Goal: Task Accomplishment & Management: Manage account settings

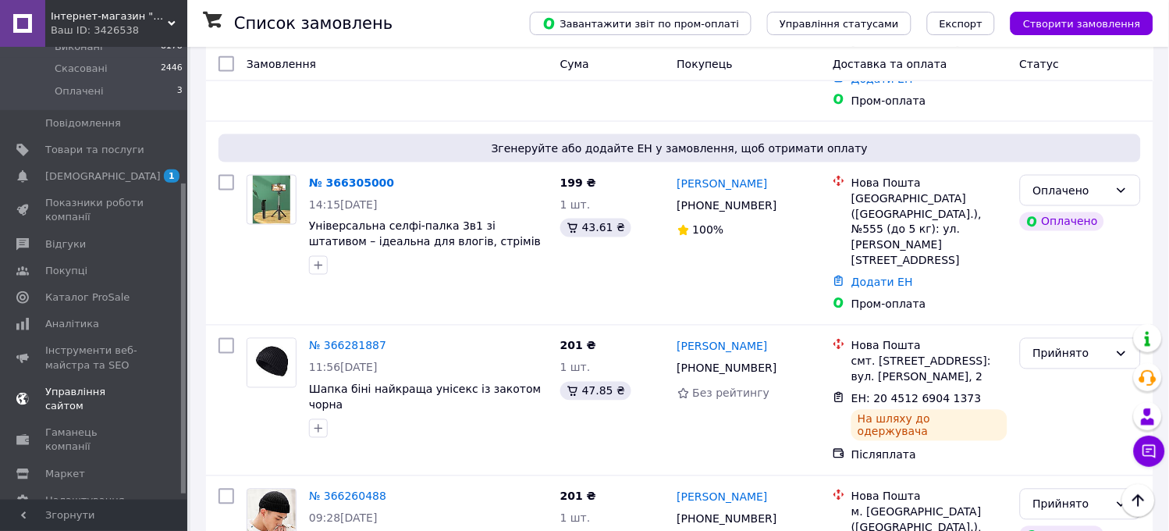
scroll to position [204, 0]
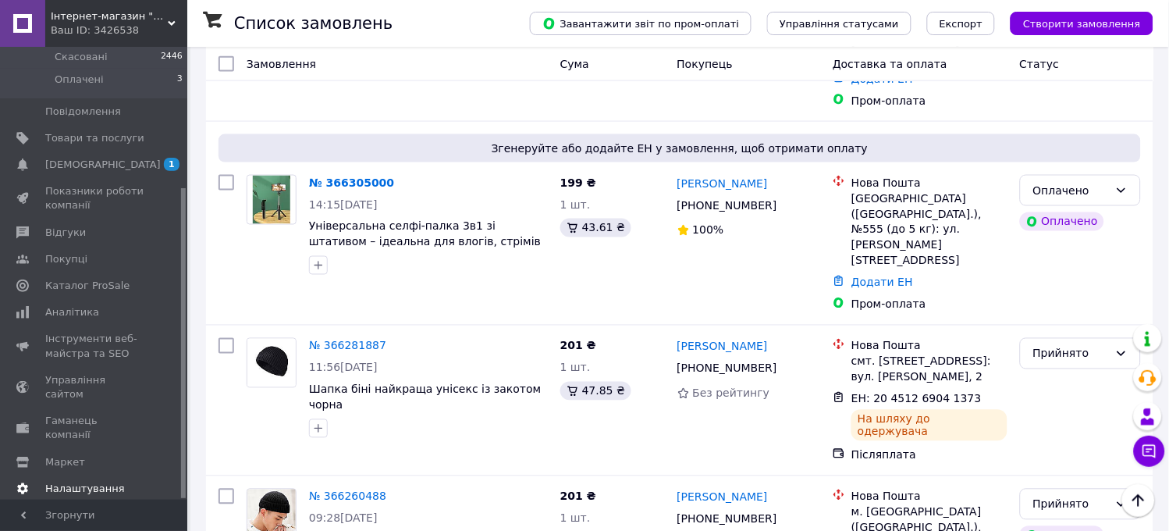
click at [94, 481] on span "Налаштування" at bounding box center [85, 488] width 80 height 14
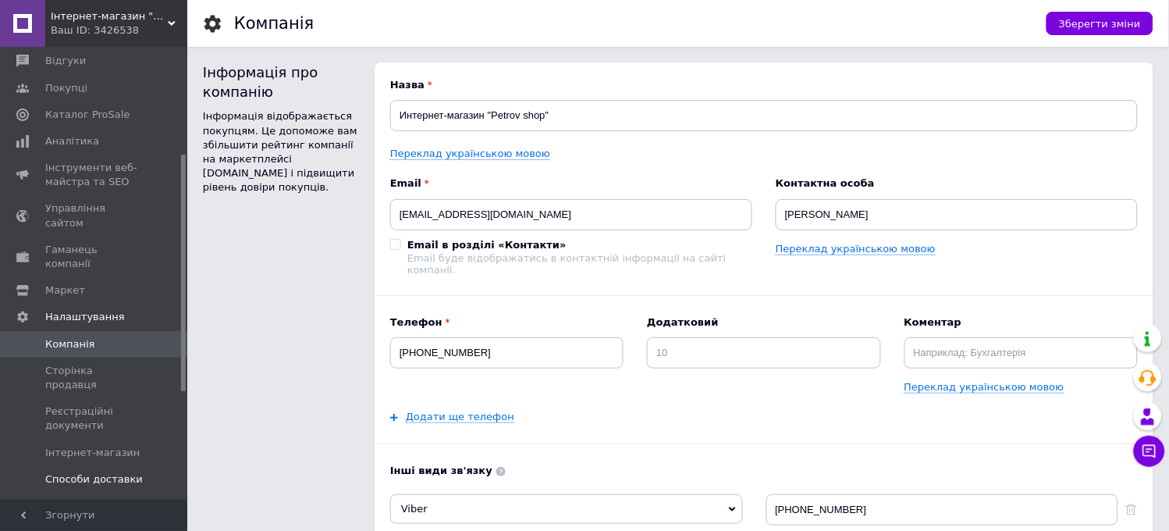
click at [106, 472] on span "Способи доставки" at bounding box center [94, 479] width 98 height 14
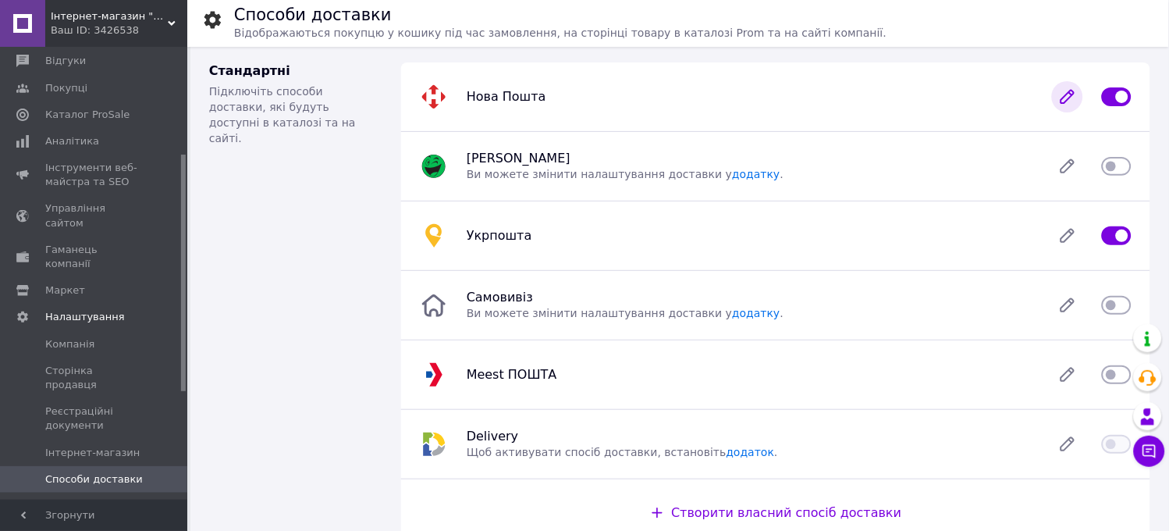
click at [1065, 99] on icon at bounding box center [1067, 97] width 12 height 12
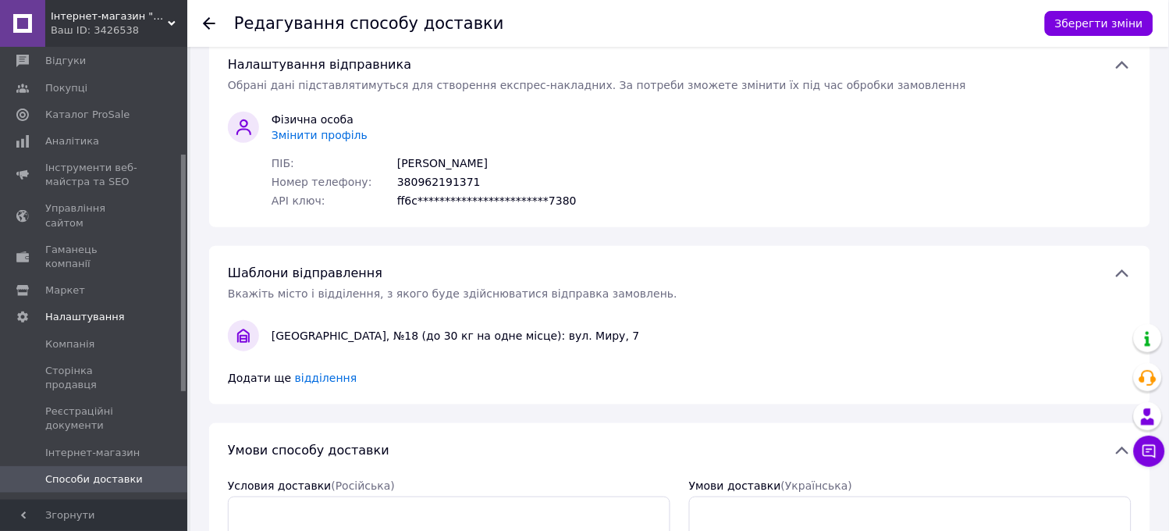
scroll to position [87, 0]
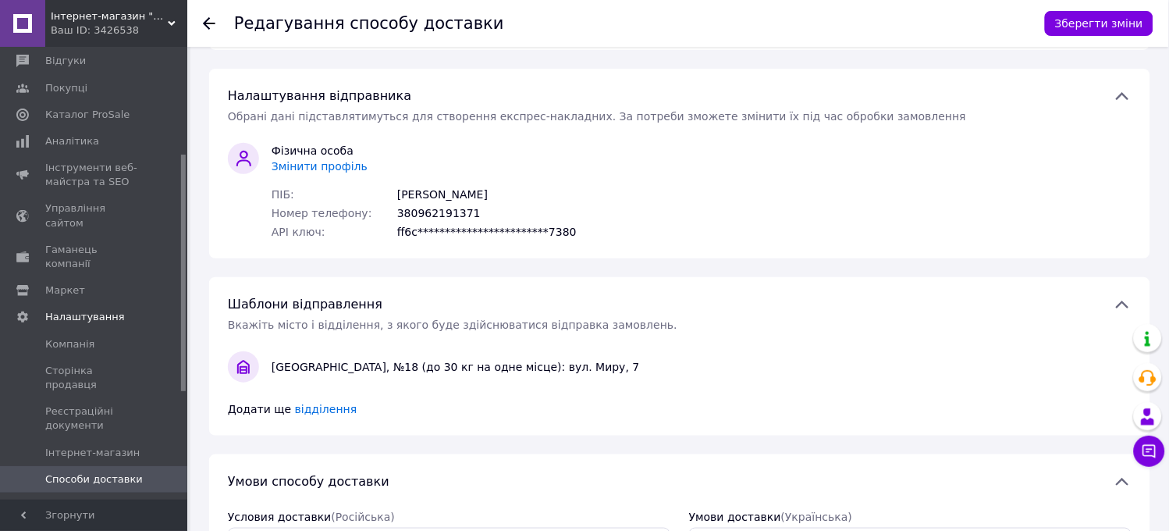
click at [304, 162] on span "Змінити профіль" at bounding box center [320, 166] width 96 height 12
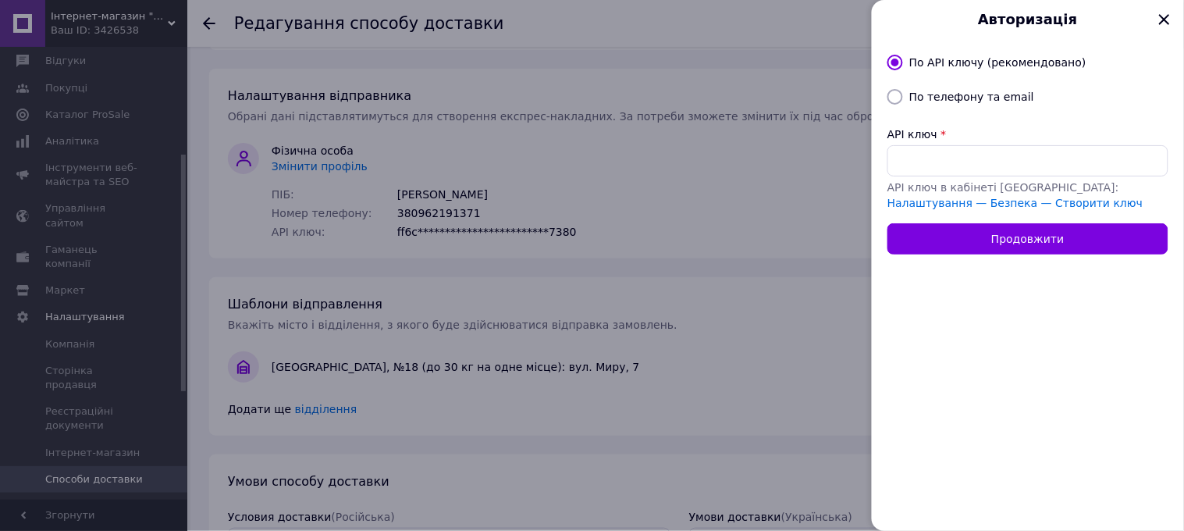
click at [900, 102] on input "По телефону та email" at bounding box center [895, 97] width 16 height 16
radio input "true"
radio input "false"
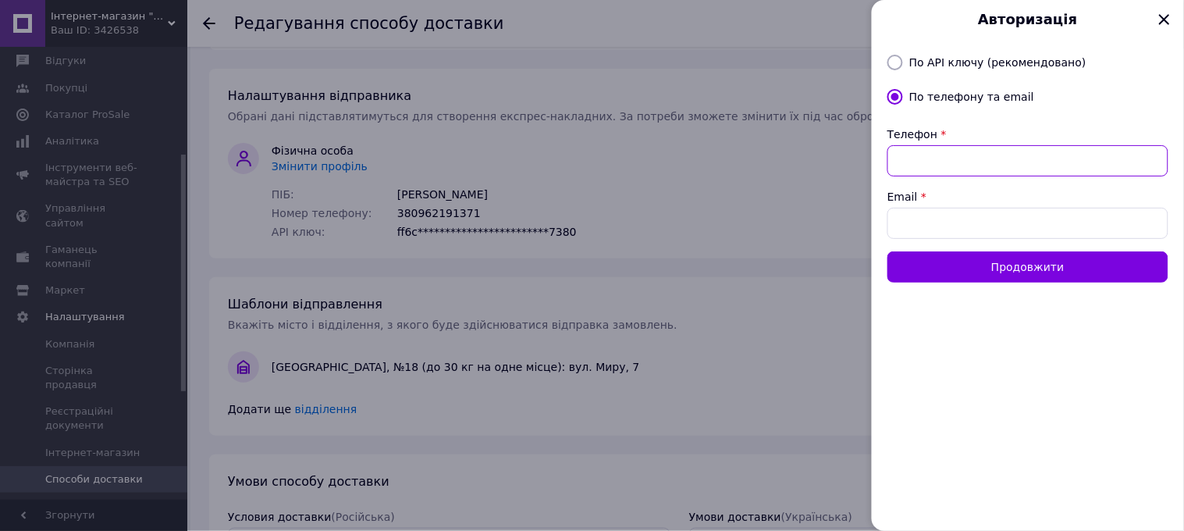
click at [962, 153] on input "Телефон" at bounding box center [1027, 160] width 281 height 31
type input "+380975852189"
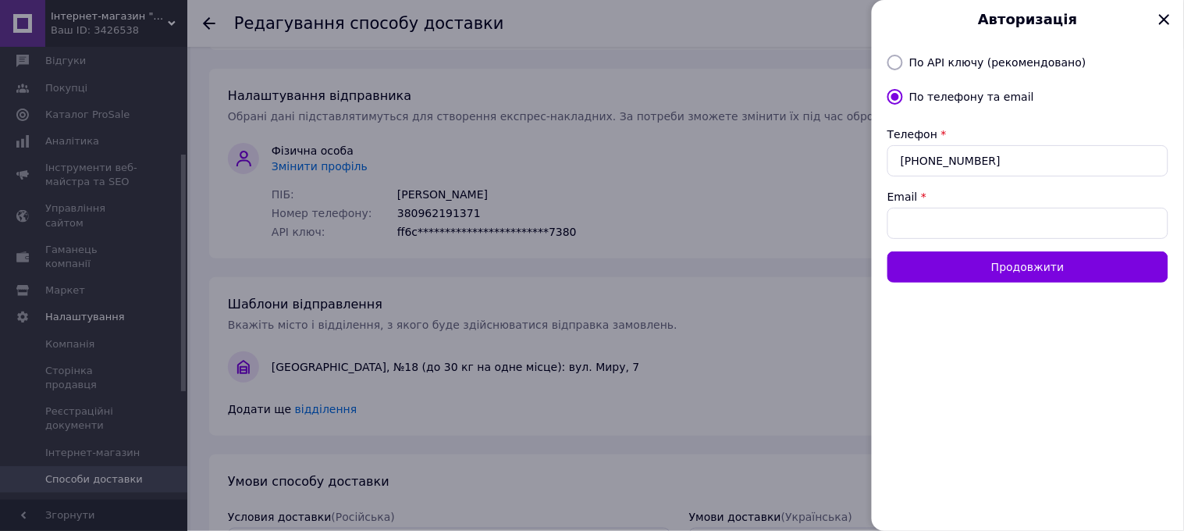
click at [1169, 16] on icon at bounding box center [1164, 19] width 10 height 10
radio input "true"
radio input "false"
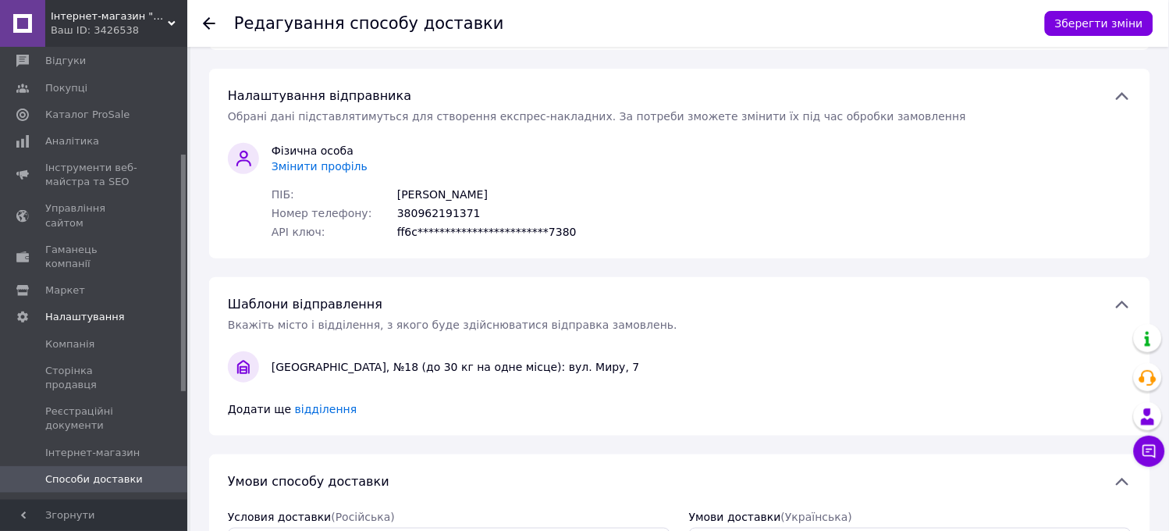
click at [299, 165] on span "Змінити профіль" at bounding box center [320, 166] width 96 height 12
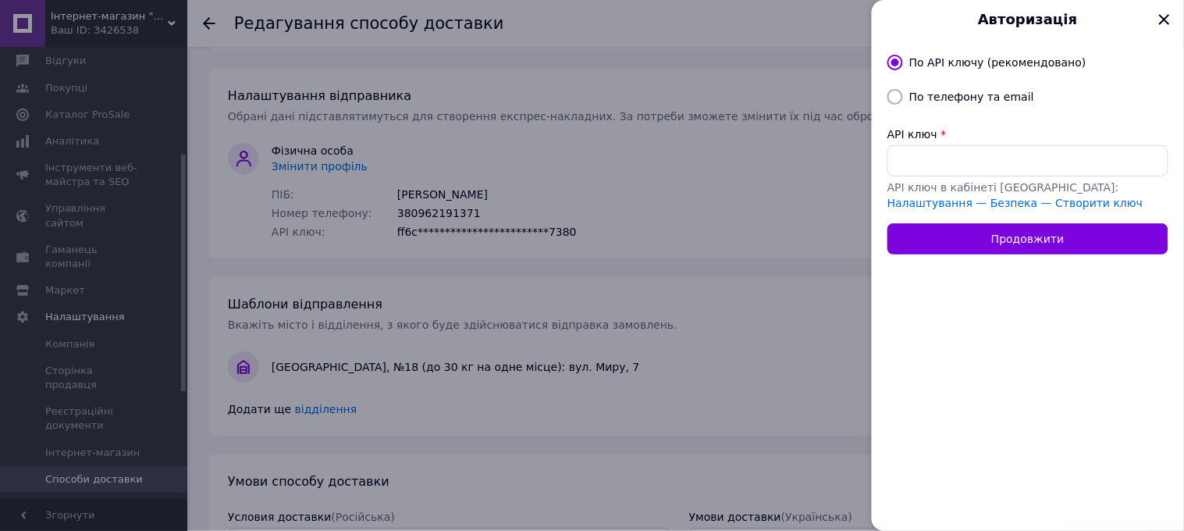
click at [905, 100] on div at bounding box center [895, 97] width 22 height 16
click at [895, 97] on input "По телефону та email" at bounding box center [895, 97] width 16 height 16
radio input "true"
radio input "false"
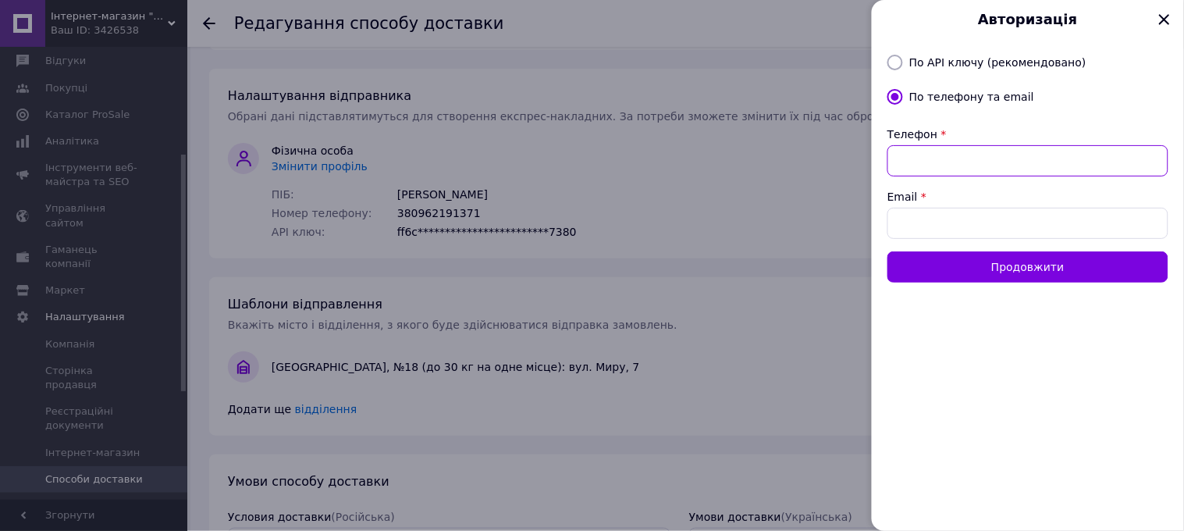
click at [942, 153] on input "Телефон" at bounding box center [1027, 160] width 281 height 31
type input "0"
click at [905, 66] on div at bounding box center [895, 63] width 22 height 16
click at [896, 63] on input "По API ключу (рекомендовано)" at bounding box center [895, 63] width 16 height 16
radio input "true"
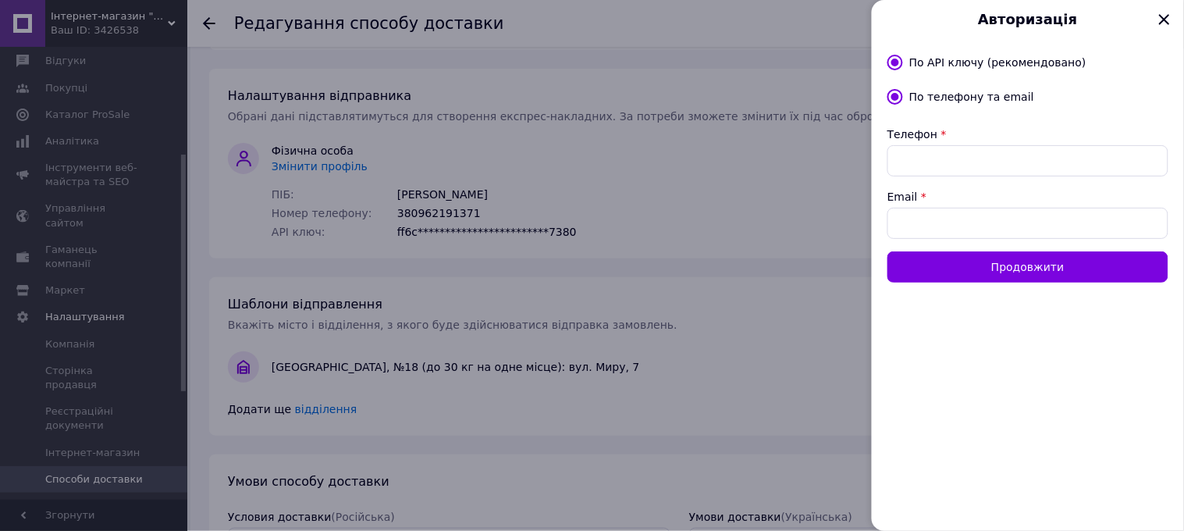
radio input "false"
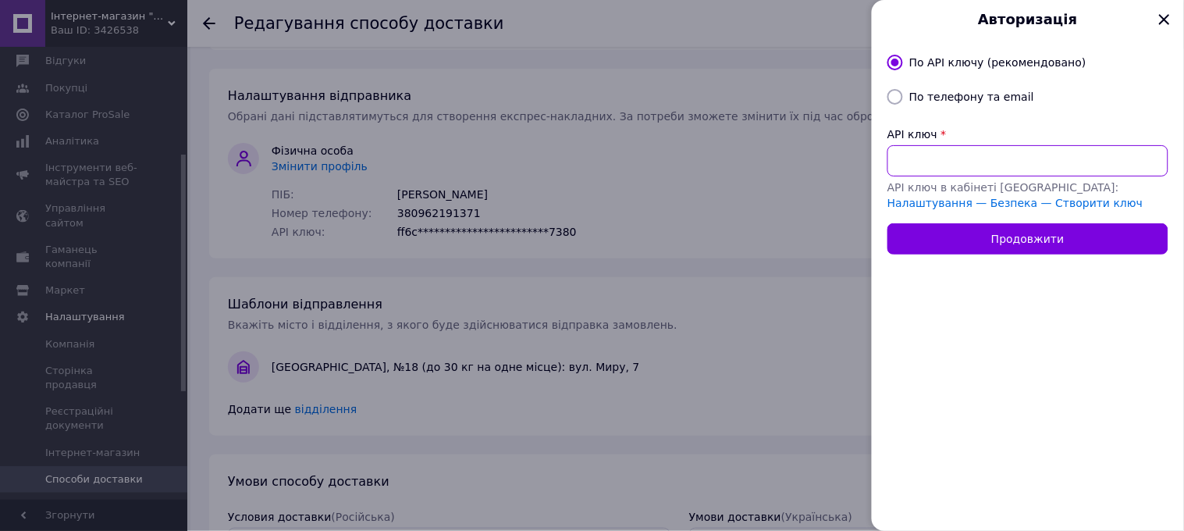
click at [1028, 151] on input "API ключ" at bounding box center [1027, 160] width 281 height 31
paste input "03c527b36bfa092f1530a2ab46784cdd"
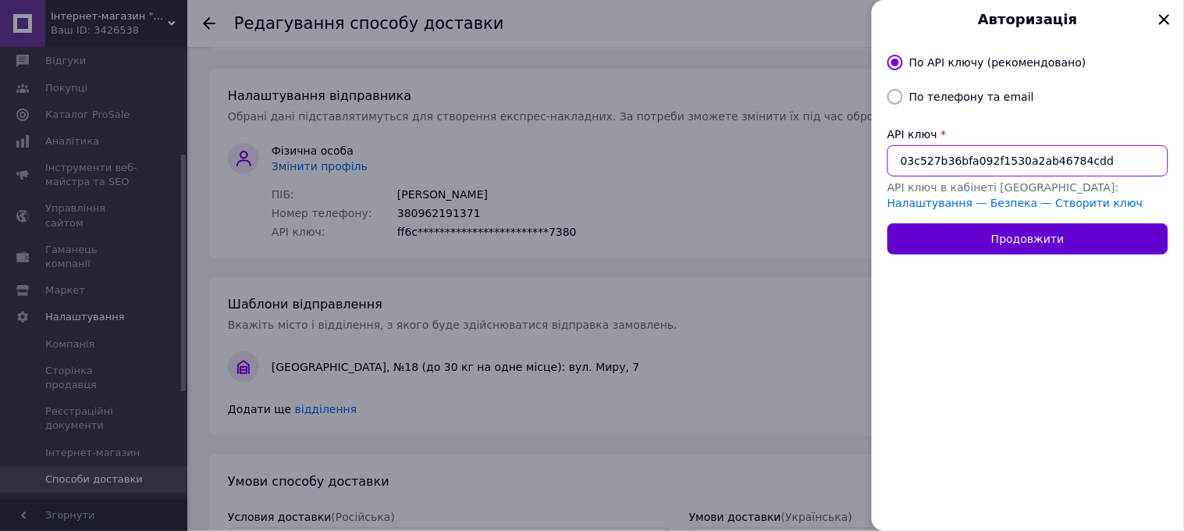
type input "03c527b36bfa092f1530a2ab46784cdd"
click at [1024, 243] on button "Продовжити" at bounding box center [1027, 238] width 281 height 31
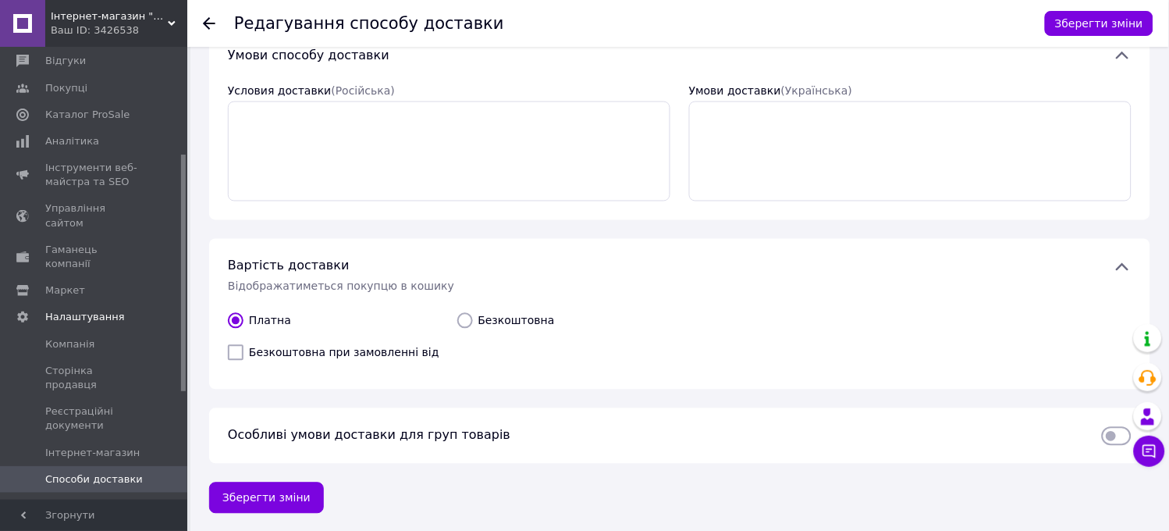
scroll to position [0, 0]
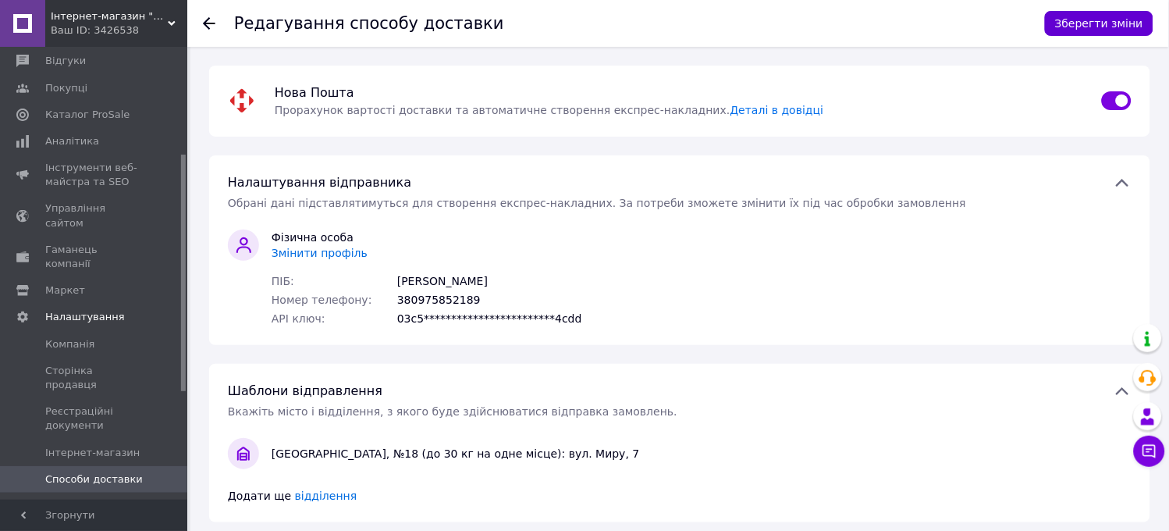
click at [1098, 18] on button "Зберегти зміни" at bounding box center [1099, 23] width 108 height 25
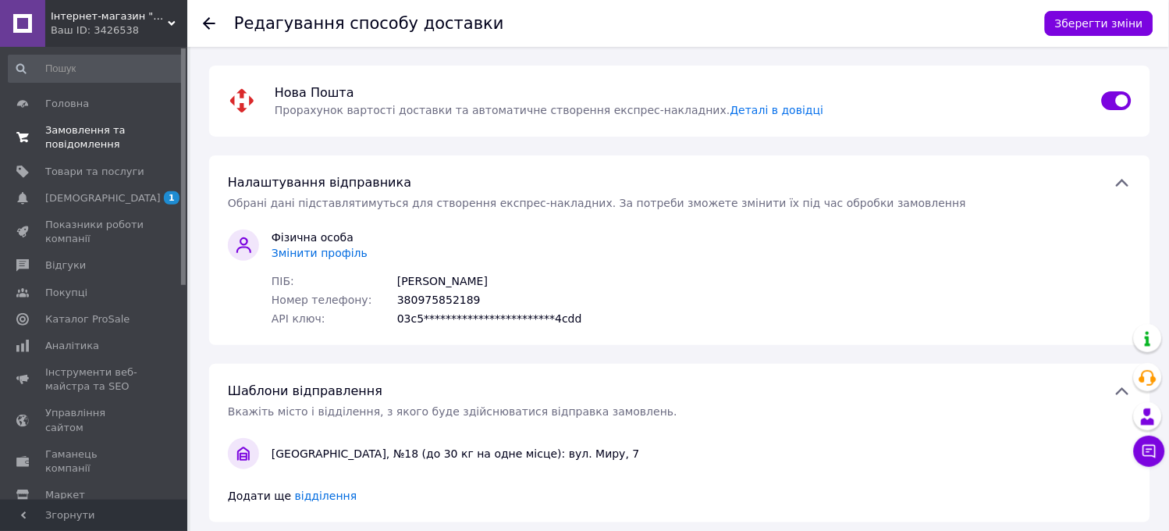
click at [89, 134] on span "Замовлення та повідомлення" at bounding box center [94, 137] width 99 height 28
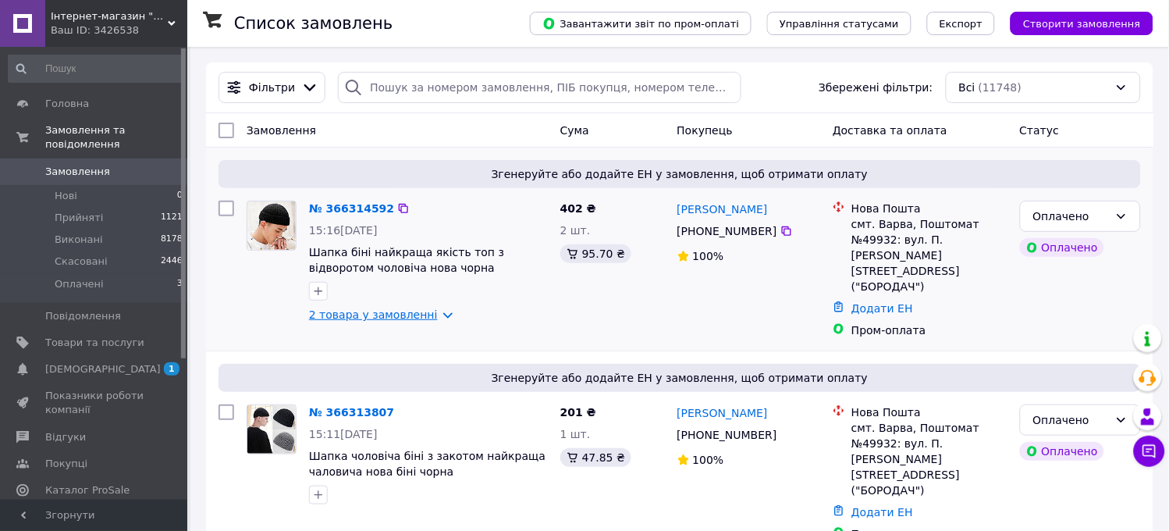
click at [418, 318] on link "2 товара у замовленні" at bounding box center [373, 314] width 129 height 12
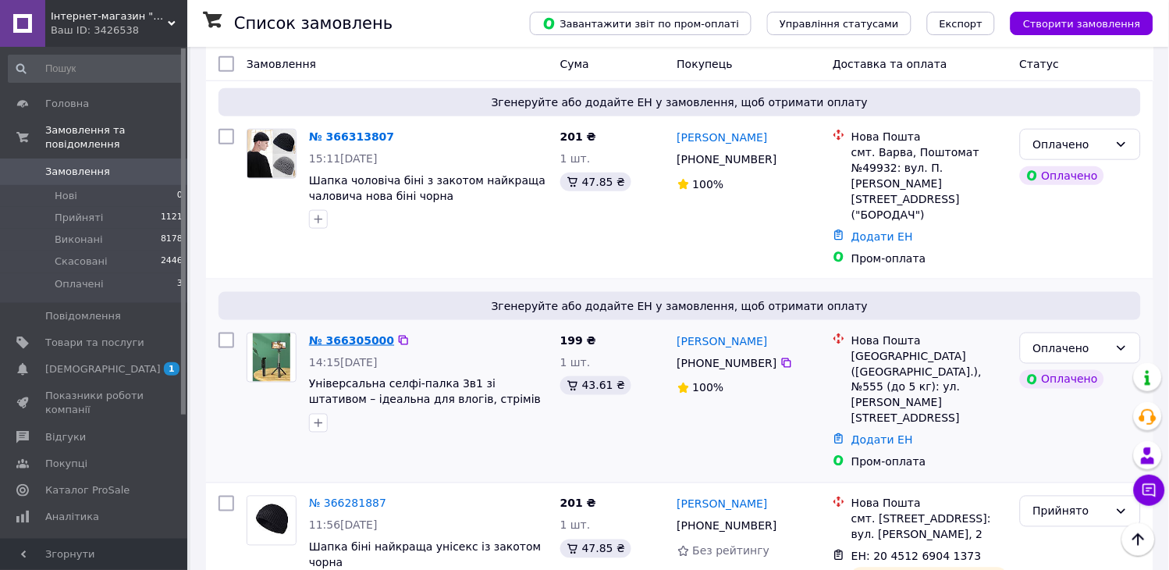
scroll to position [260, 0]
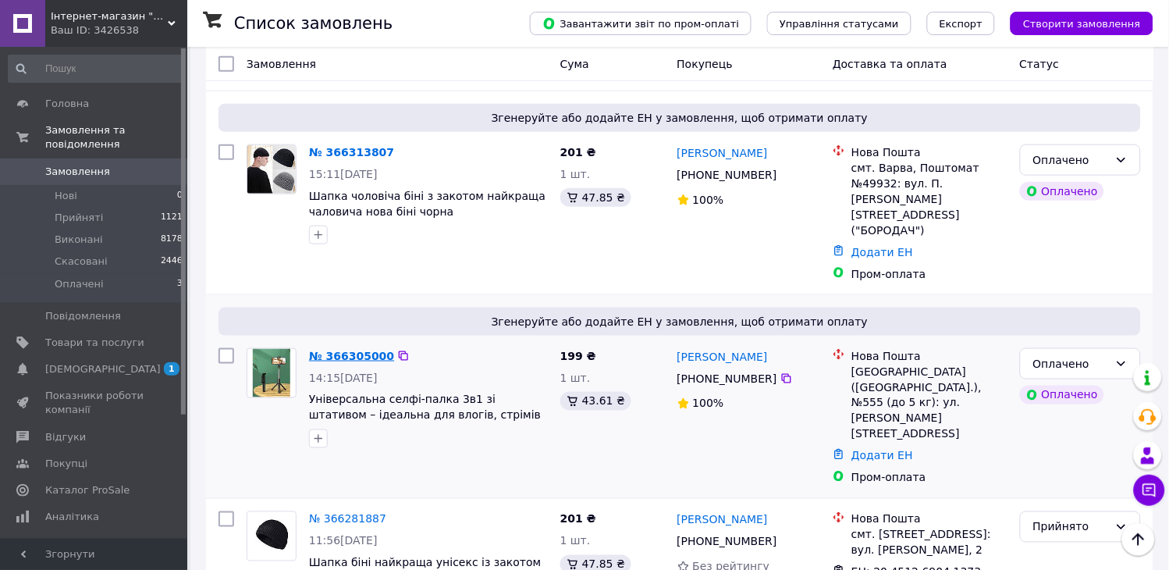
click at [335, 350] on link "№ 366305000" at bounding box center [351, 356] width 85 height 12
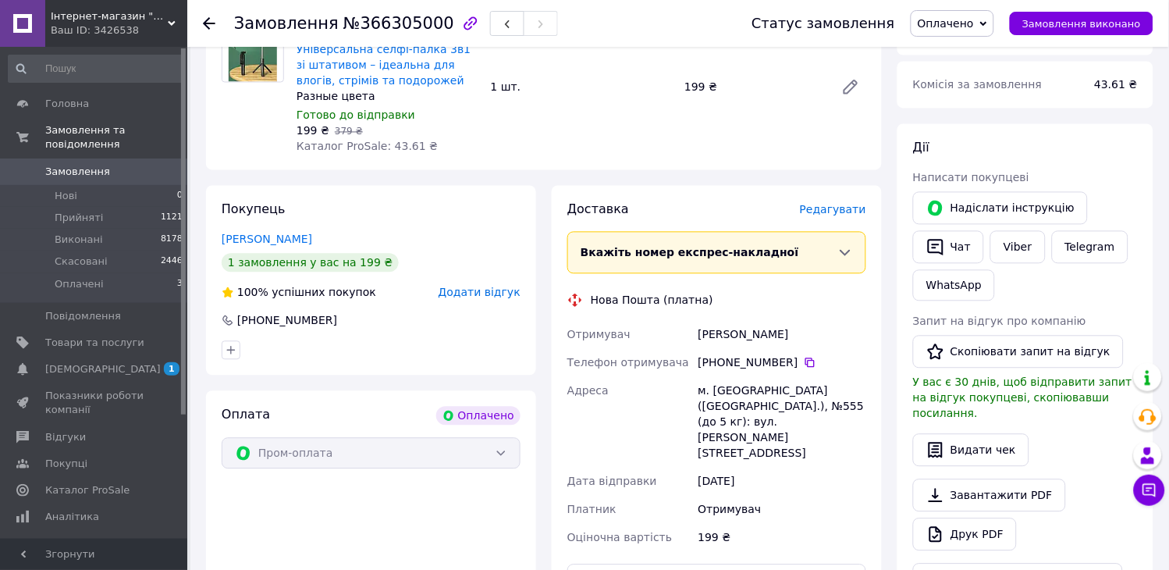
scroll to position [867, 0]
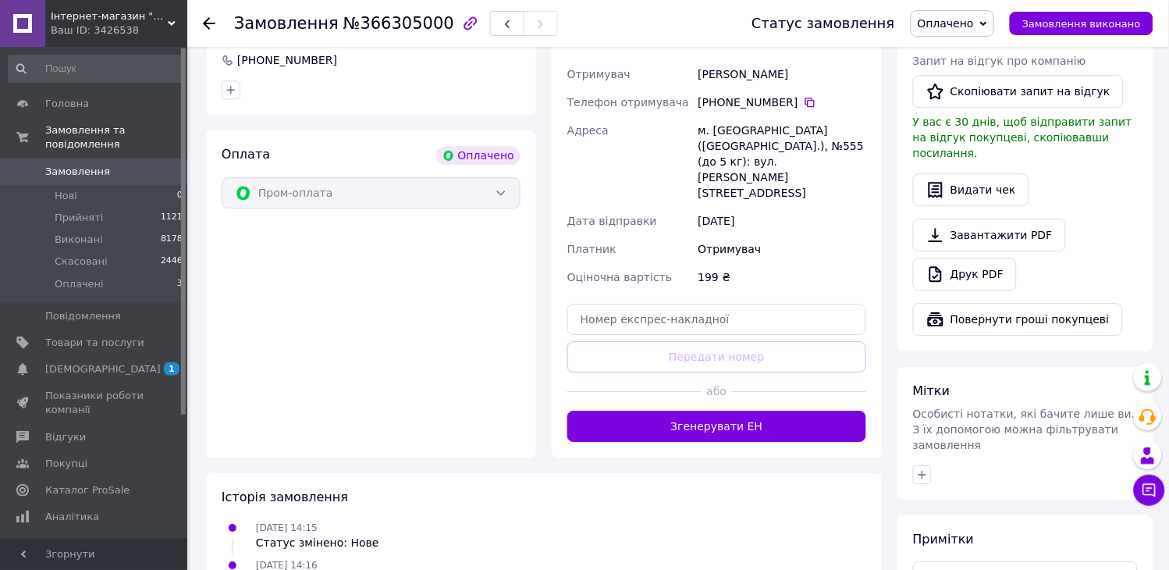
click at [711, 372] on div "або" at bounding box center [716, 391] width 299 height 38
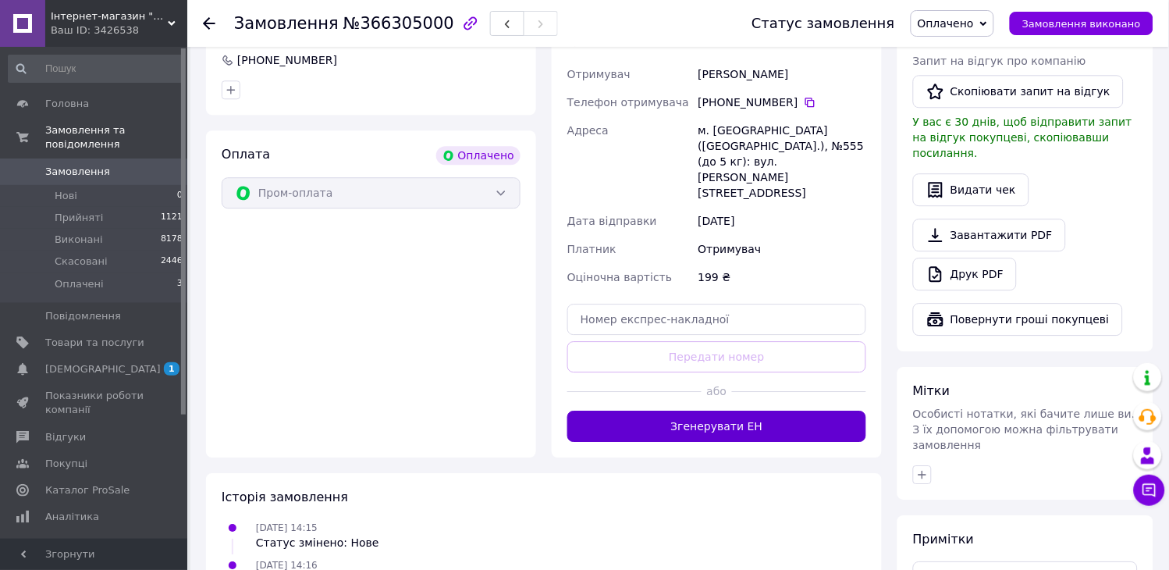
click at [722, 410] on button "Згенерувати ЕН" at bounding box center [716, 425] width 299 height 31
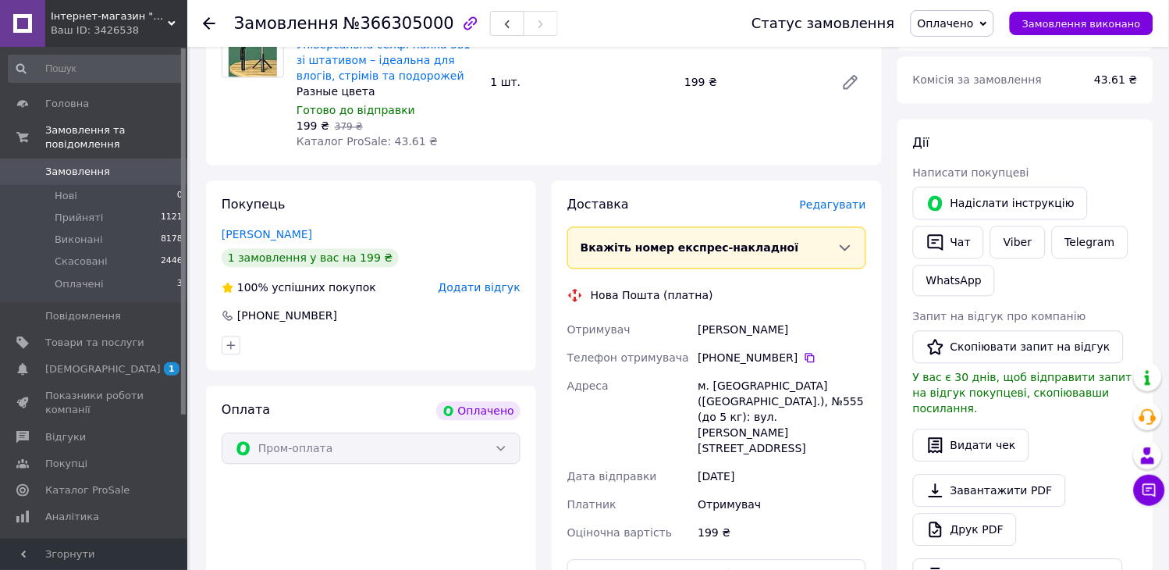
scroll to position [606, 0]
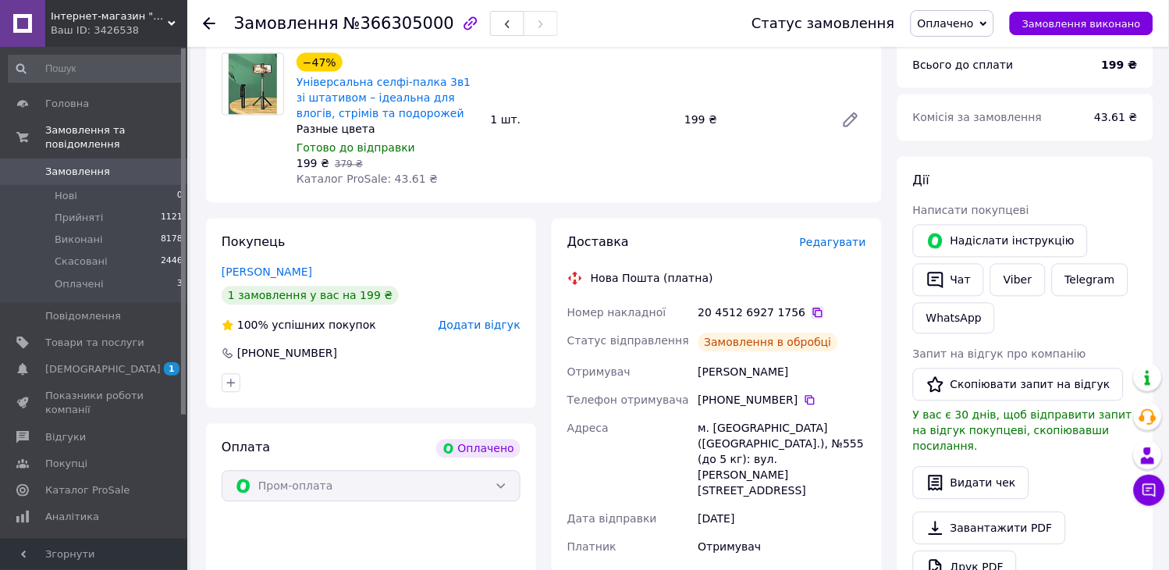
click at [798, 277] on div "Доставка Редагувати Нова Пошта (платна) Номер накладної 20 4512 6927 1756   Ста…" at bounding box center [716, 447] width 299 height 427
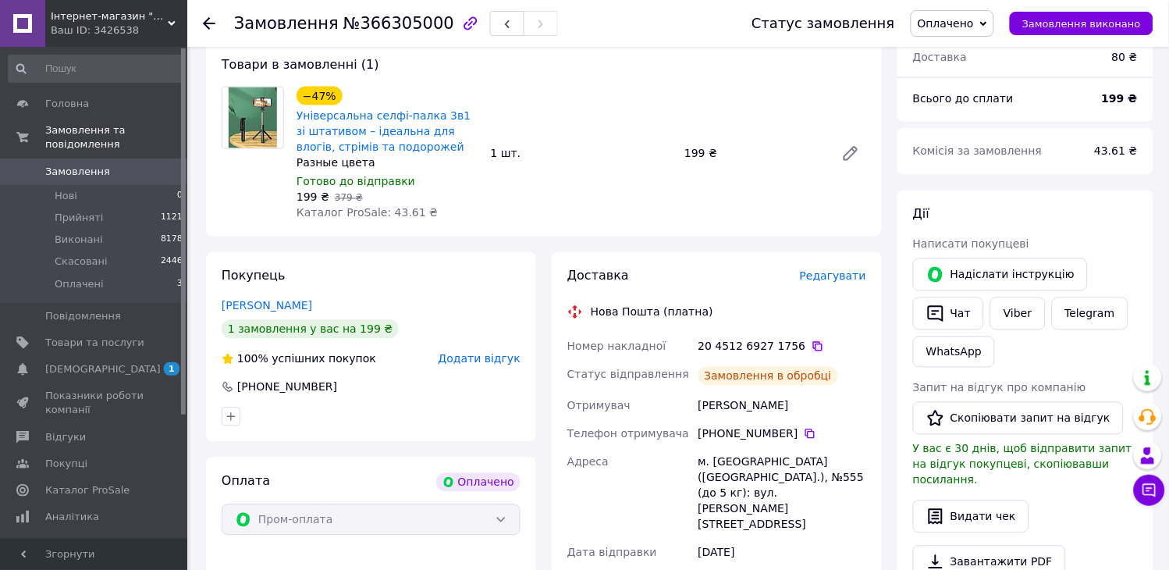
scroll to position [520, 0]
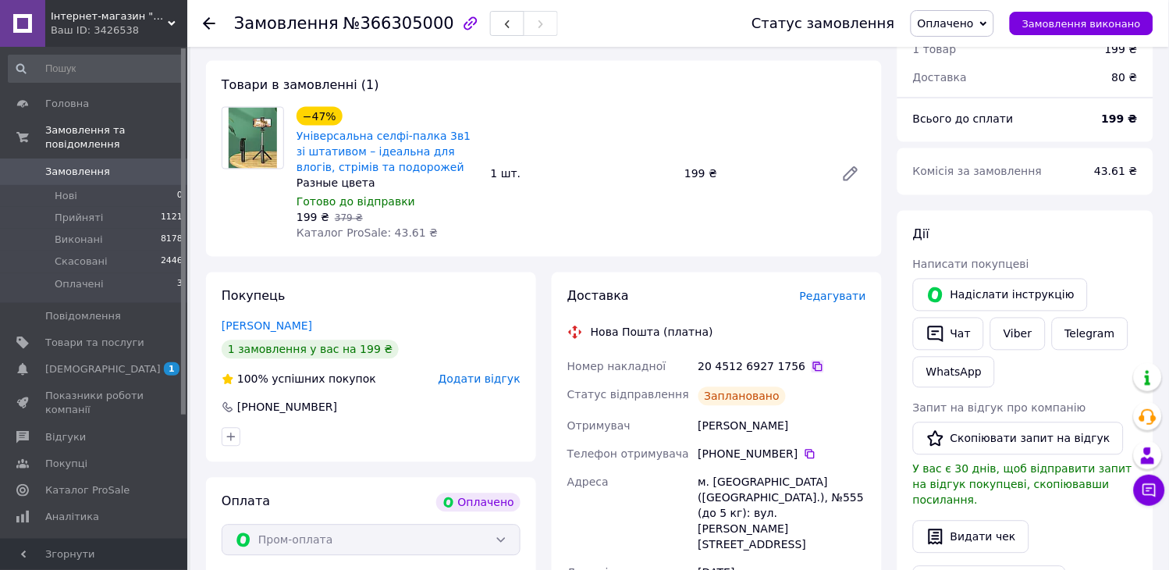
click at [811, 363] on icon at bounding box center [817, 366] width 12 height 12
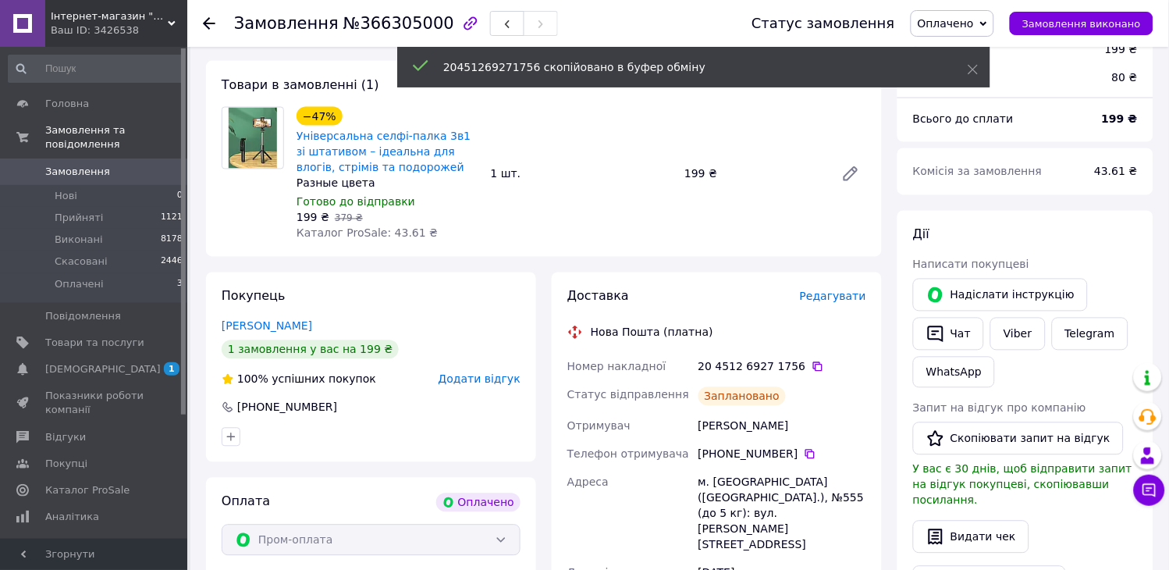
drag, startPoint x: 995, startPoint y: 8, endPoint x: 996, endPoint y: 23, distance: 15.6
click at [995, 9] on div "Статус замовлення Оплачено Прийнято Виконано Скасовано Замовлення виконано" at bounding box center [936, 23] width 433 height 47
click at [994, 31] on span "Оплачено" at bounding box center [951, 23] width 83 height 27
click at [993, 44] on li "Прийнято" at bounding box center [952, 54] width 82 height 23
click at [1018, 334] on link "Viber" at bounding box center [1017, 334] width 55 height 33
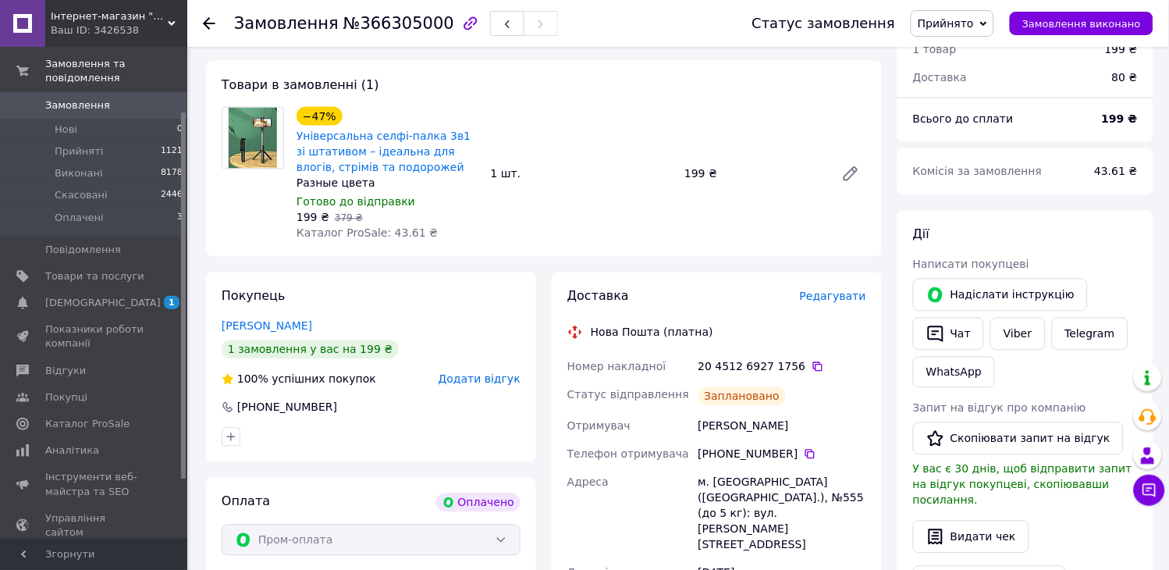
scroll to position [165, 0]
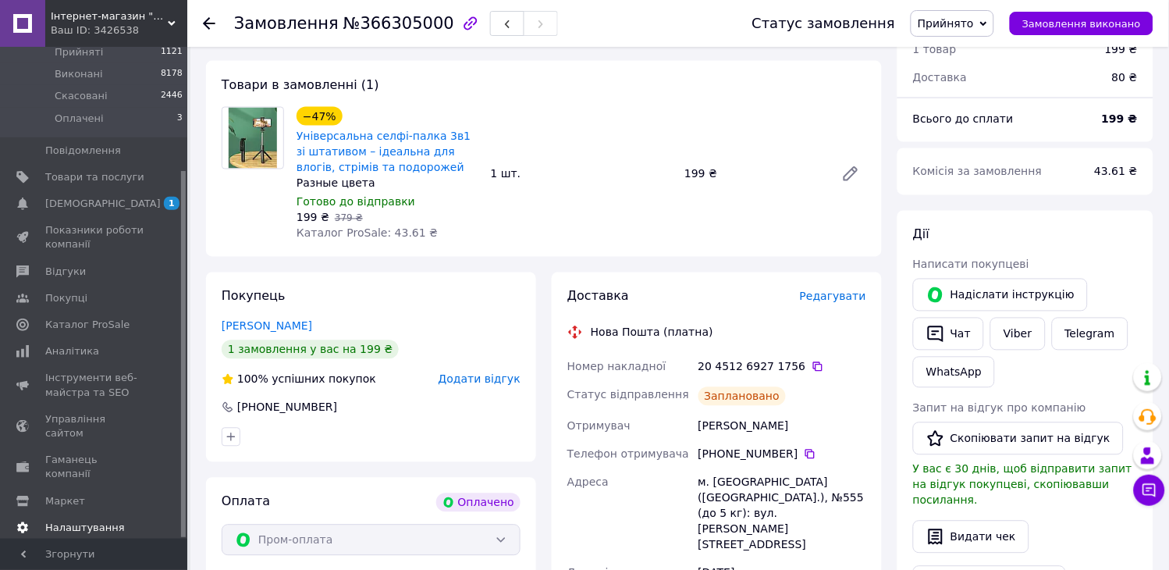
click at [96, 520] on span "Налаштування" at bounding box center [85, 527] width 80 height 14
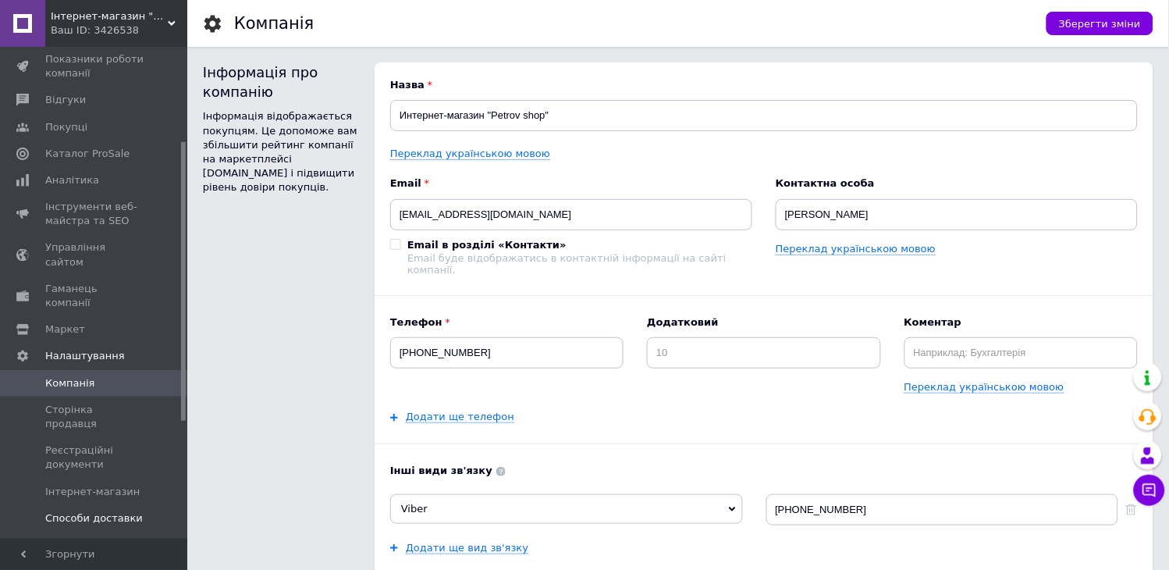
click at [95, 511] on span "Способи доставки" at bounding box center [94, 518] width 98 height 14
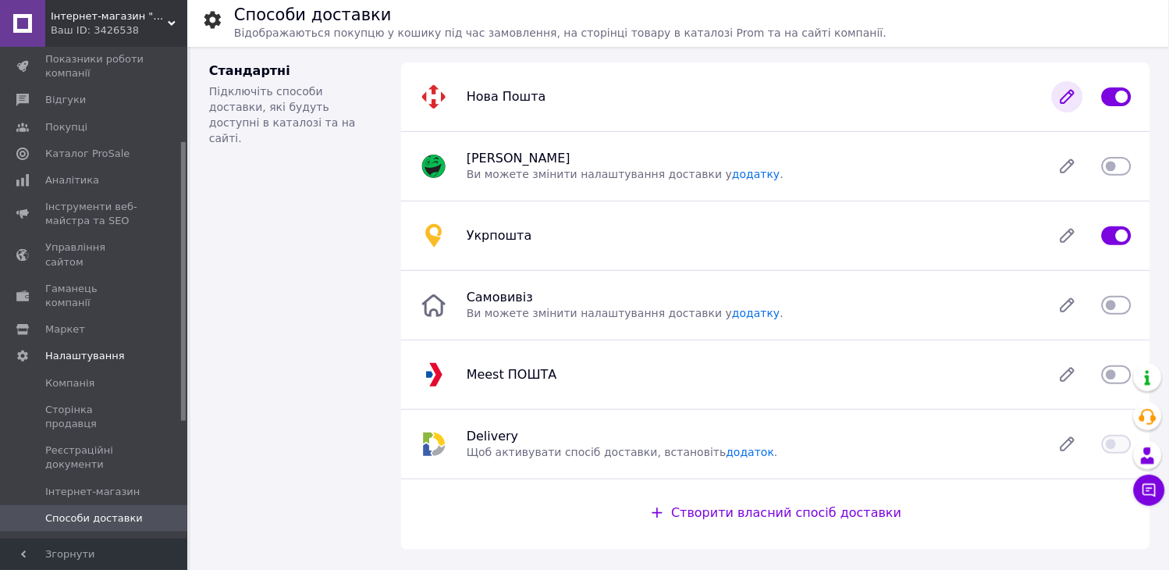
click at [1071, 96] on icon at bounding box center [1067, 97] width 12 height 12
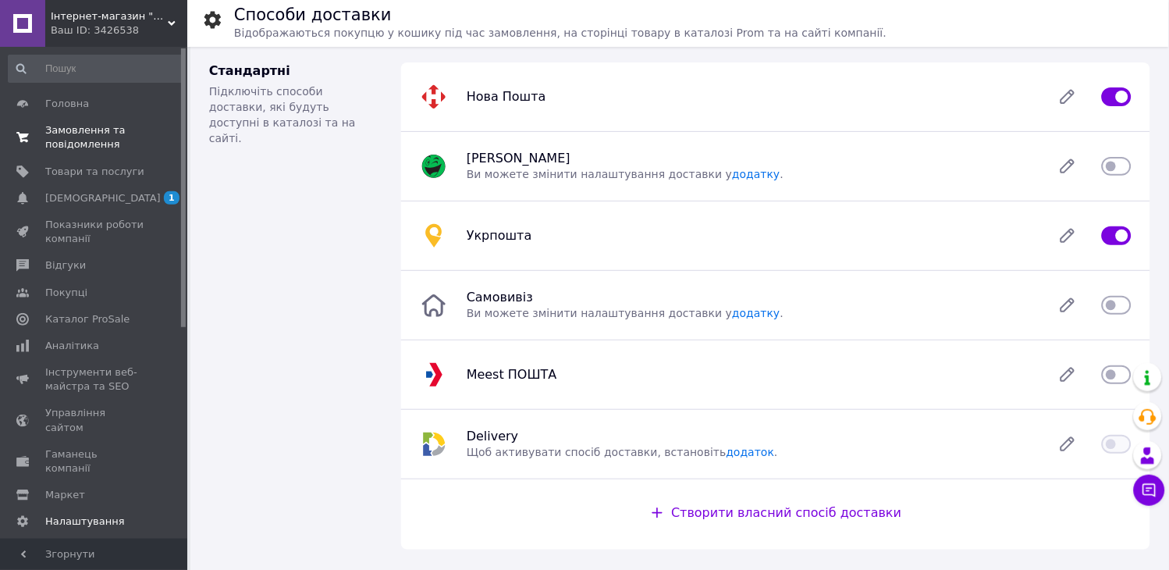
click at [101, 121] on link "Замовлення та повідомлення 0 0" at bounding box center [96, 137] width 192 height 41
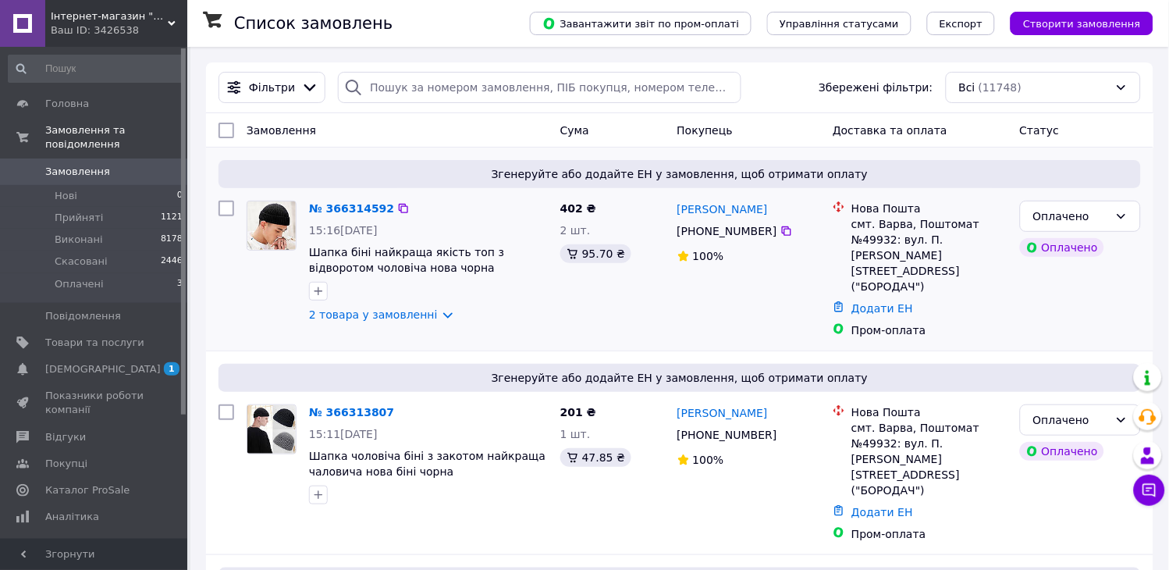
scroll to position [173, 0]
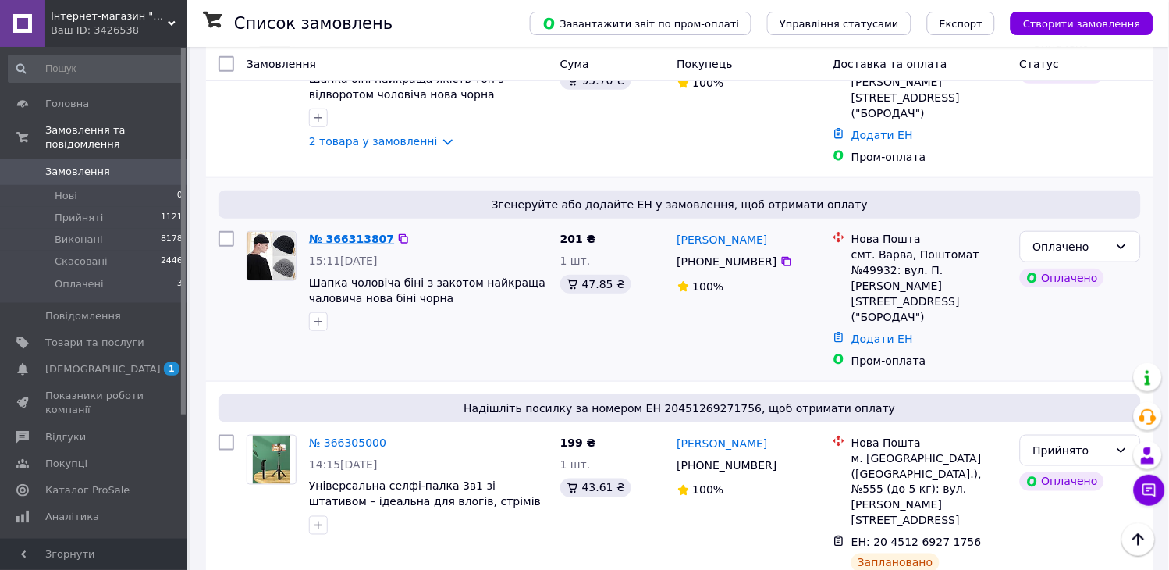
click at [329, 233] on link "№ 366313807" at bounding box center [351, 239] width 85 height 12
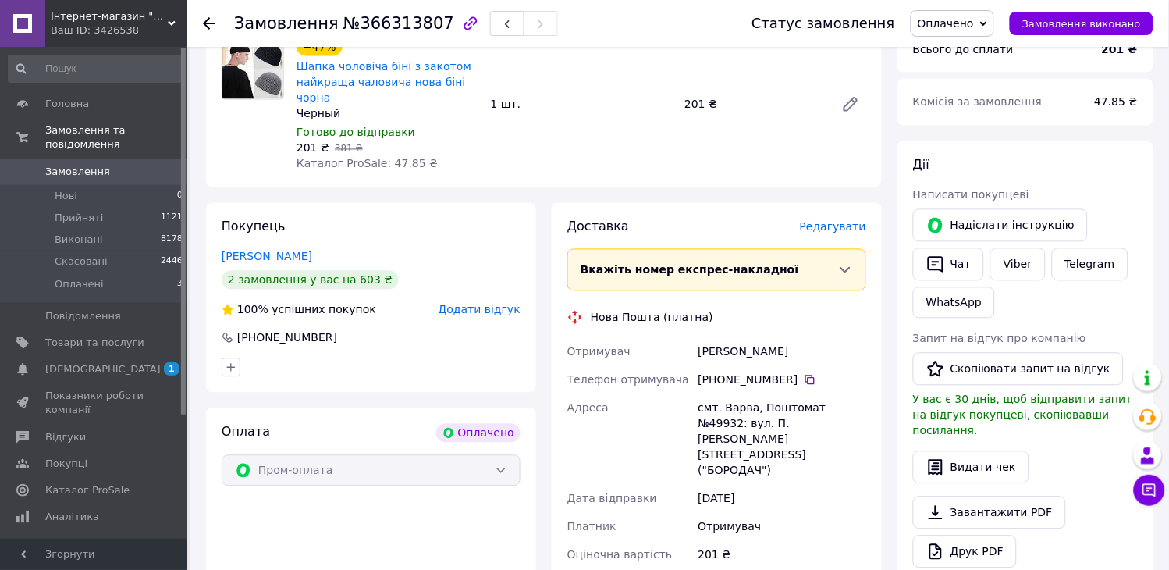
scroll to position [606, 0]
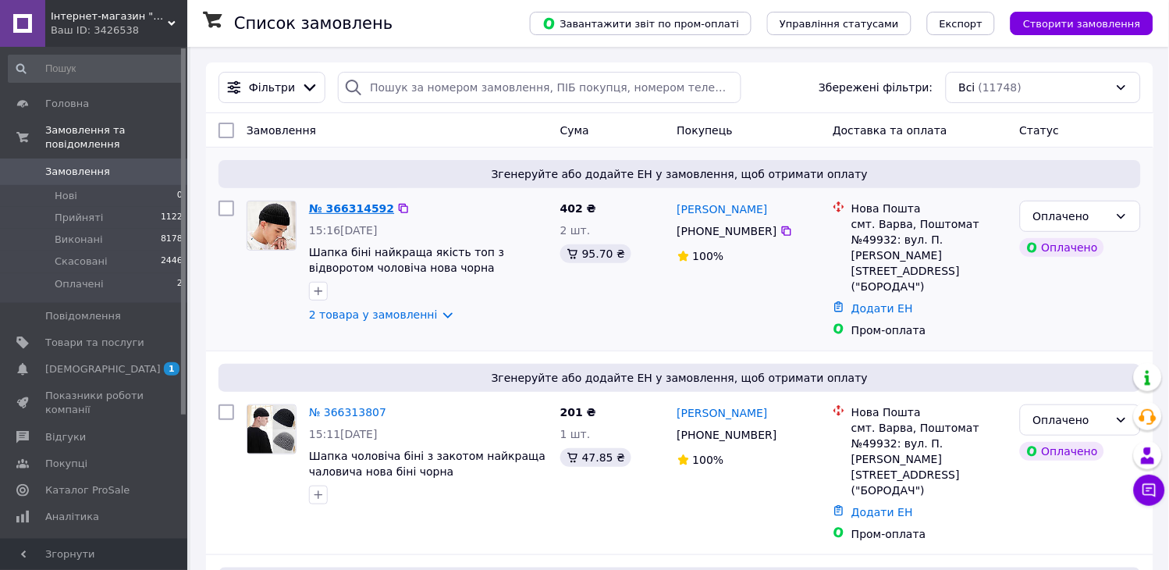
click at [329, 207] on link "№ 366314592" at bounding box center [351, 208] width 85 height 12
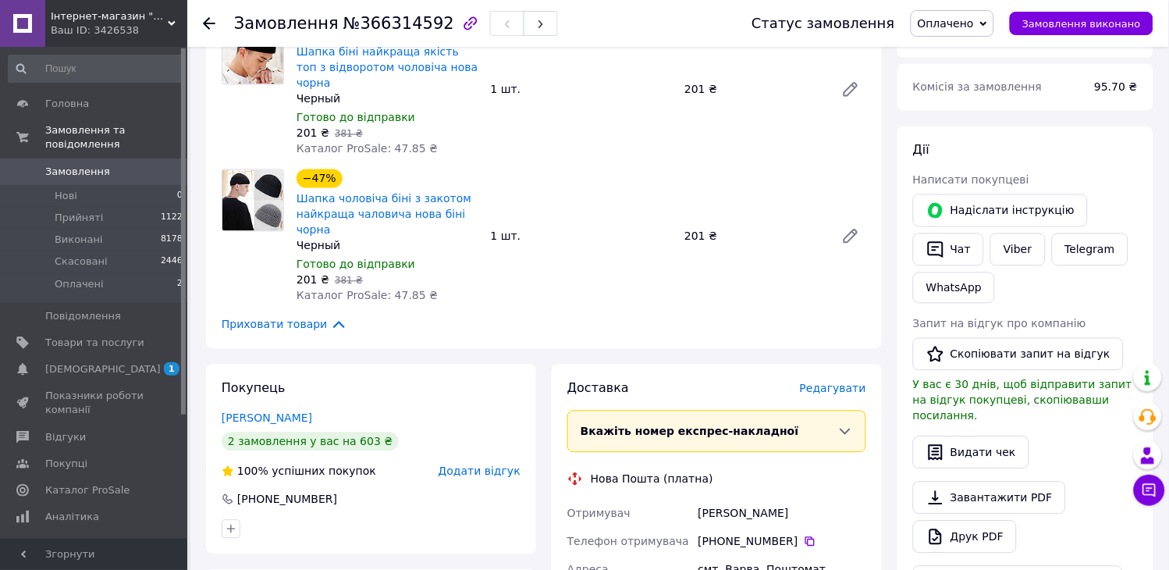
scroll to position [606, 0]
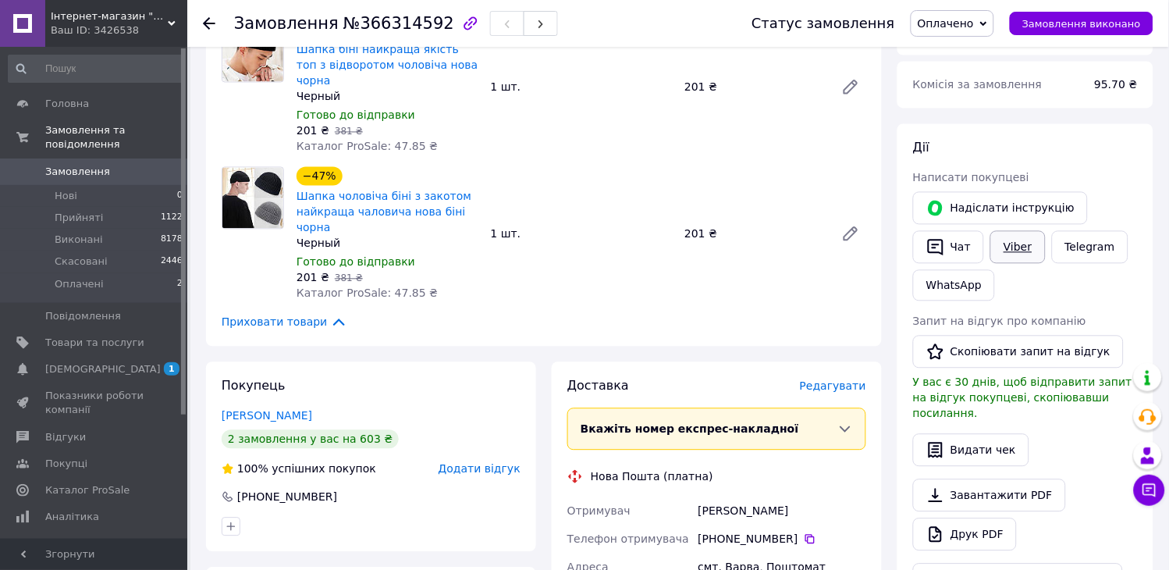
click at [1011, 237] on link "Viber" at bounding box center [1017, 247] width 55 height 33
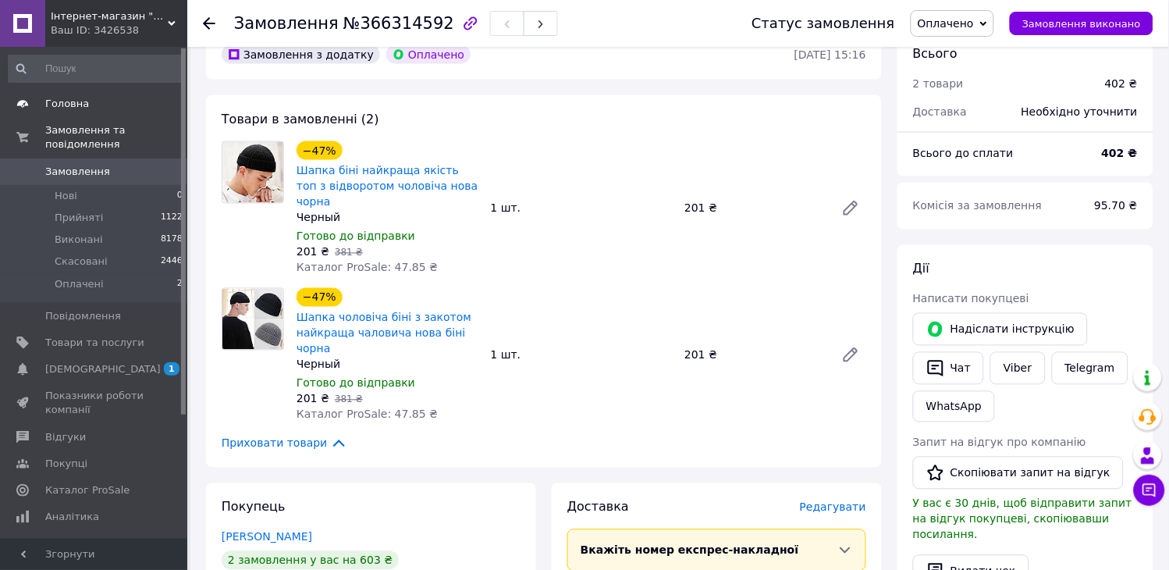
scroll to position [173, 0]
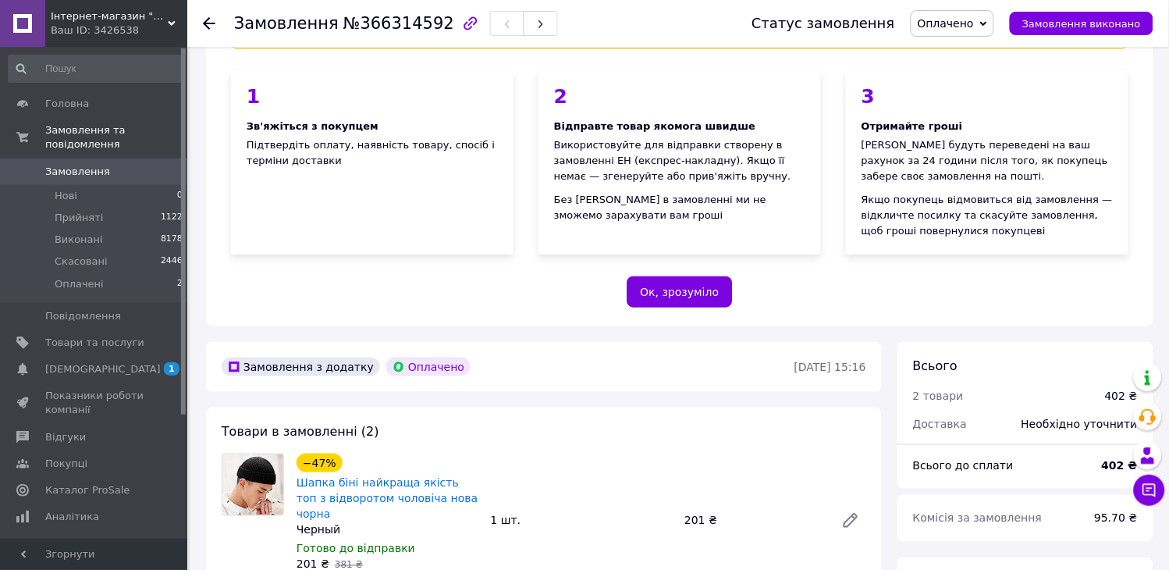
click at [111, 165] on span "Замовлення" at bounding box center [94, 172] width 99 height 14
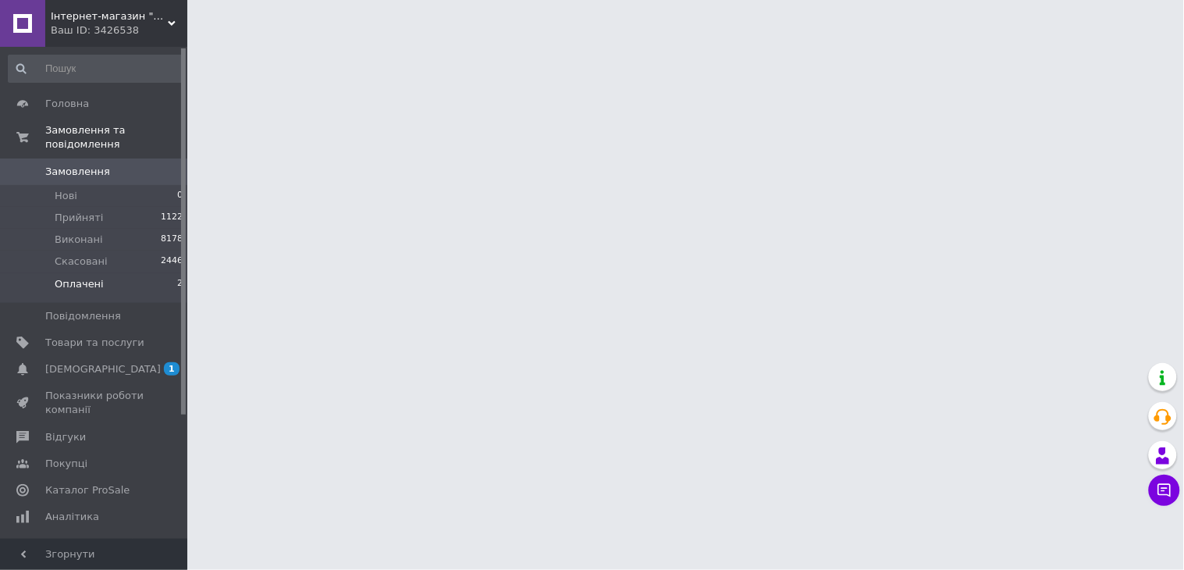
click at [109, 273] on li "Оплачені 2" at bounding box center [96, 288] width 192 height 30
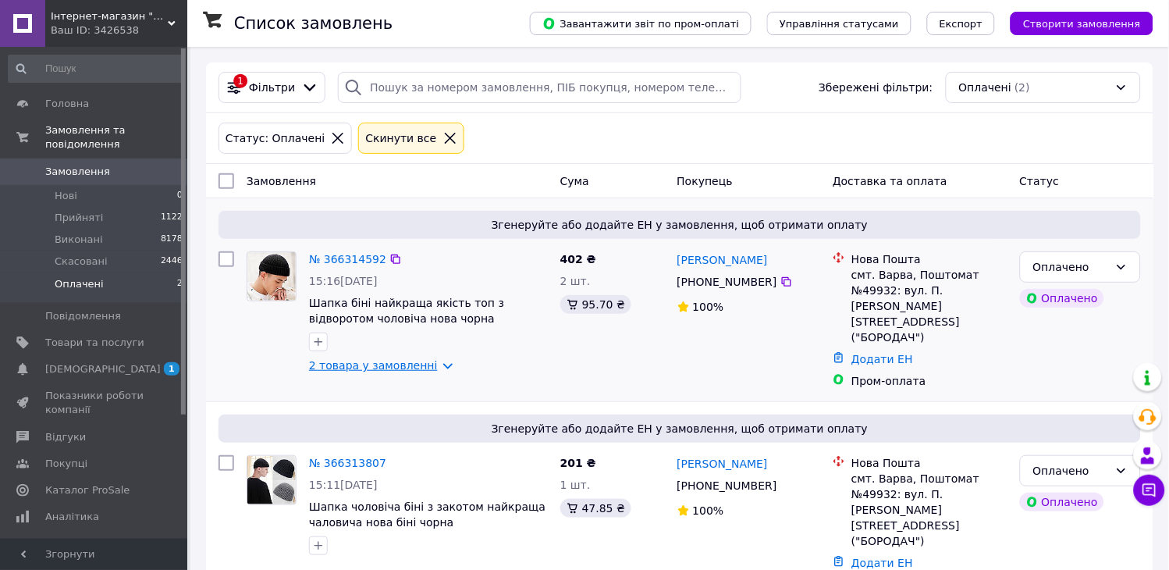
click at [389, 367] on link "2 товара у замовленні" at bounding box center [373, 365] width 129 height 12
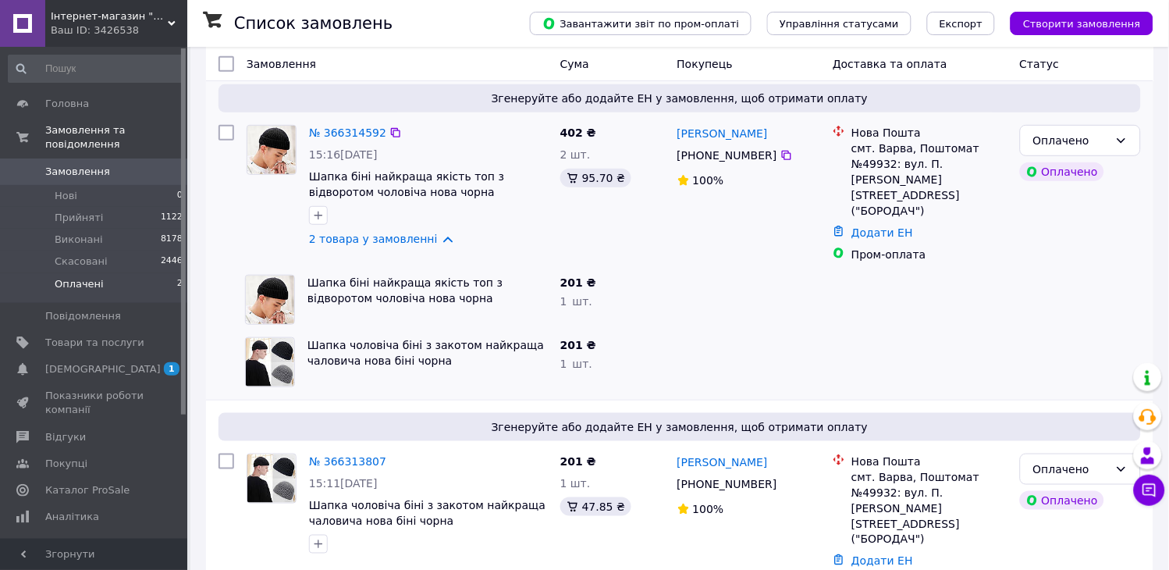
scroll to position [130, 0]
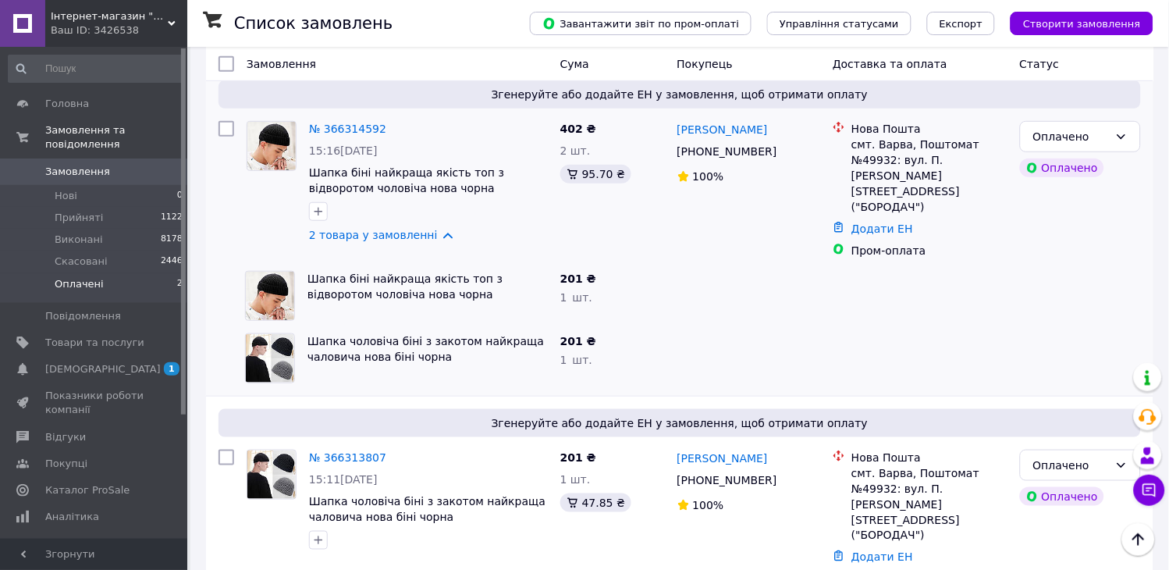
click at [102, 165] on span "Замовлення" at bounding box center [94, 172] width 99 height 14
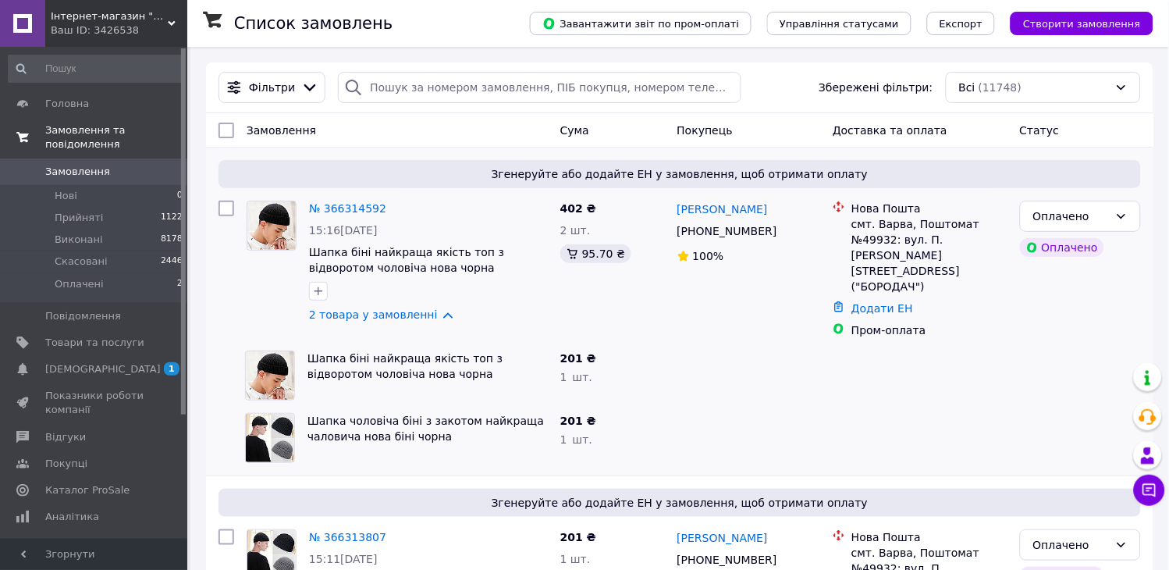
click at [105, 141] on link "Замовлення та повідомлення" at bounding box center [96, 137] width 192 height 41
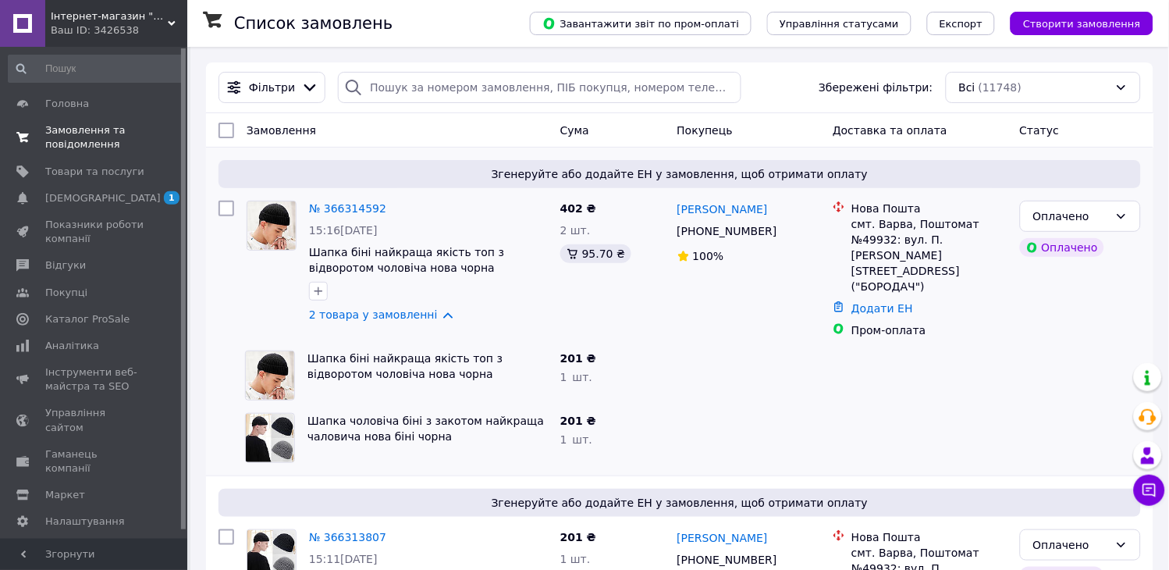
click at [107, 126] on span "Замовлення та повідомлення" at bounding box center [94, 137] width 99 height 28
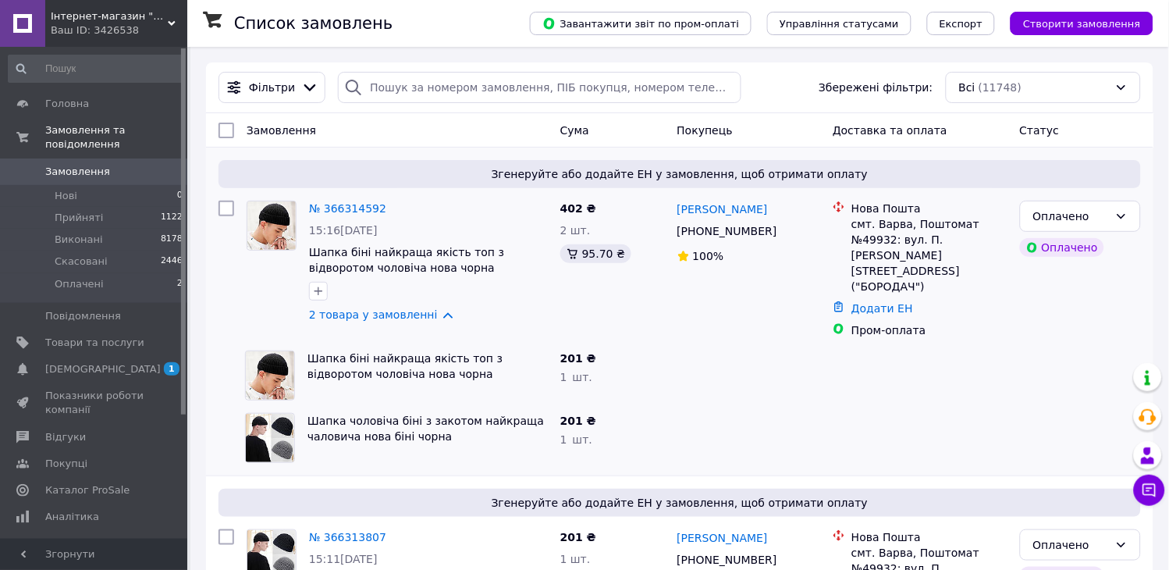
click at [103, 165] on span "Замовлення" at bounding box center [94, 172] width 99 height 14
click at [111, 165] on span "Замовлення" at bounding box center [94, 172] width 99 height 14
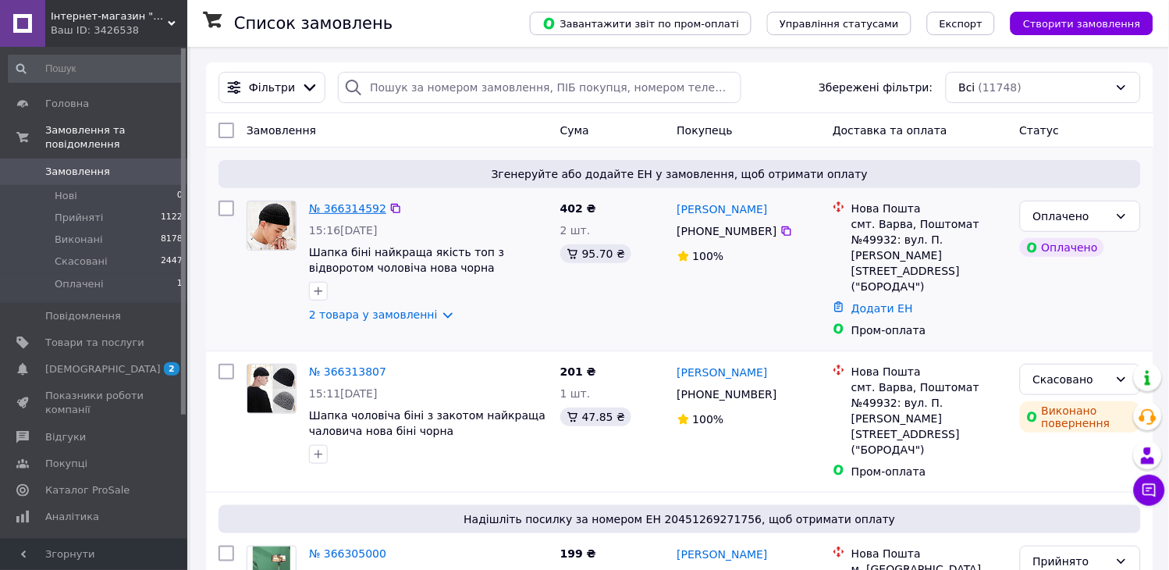
click at [364, 211] on link "№ 366314592" at bounding box center [347, 208] width 77 height 12
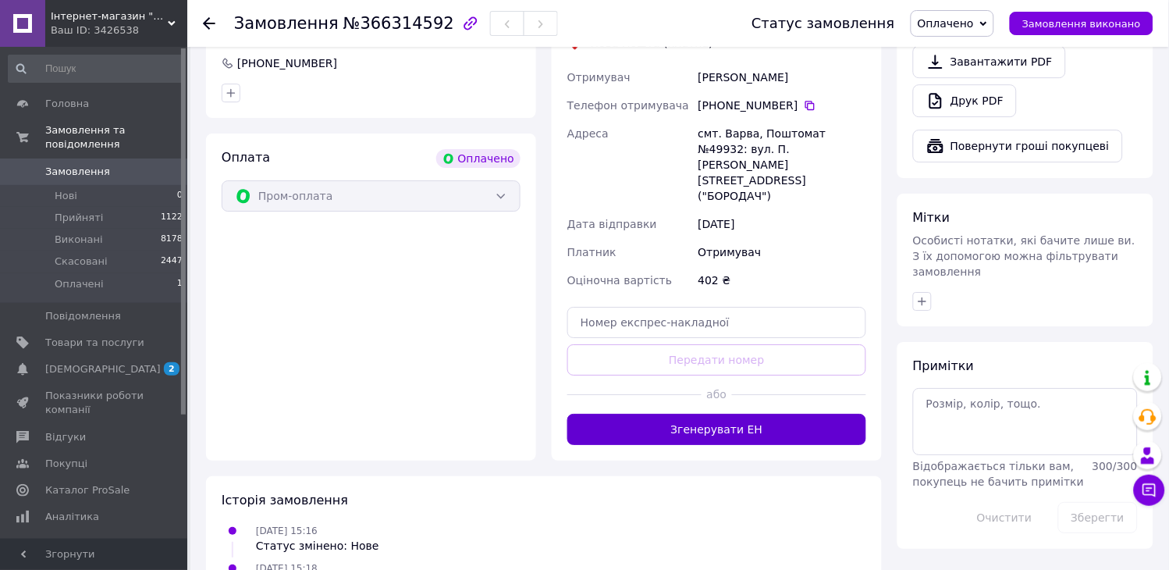
click at [772, 414] on button "Згенерувати ЕН" at bounding box center [716, 429] width 299 height 31
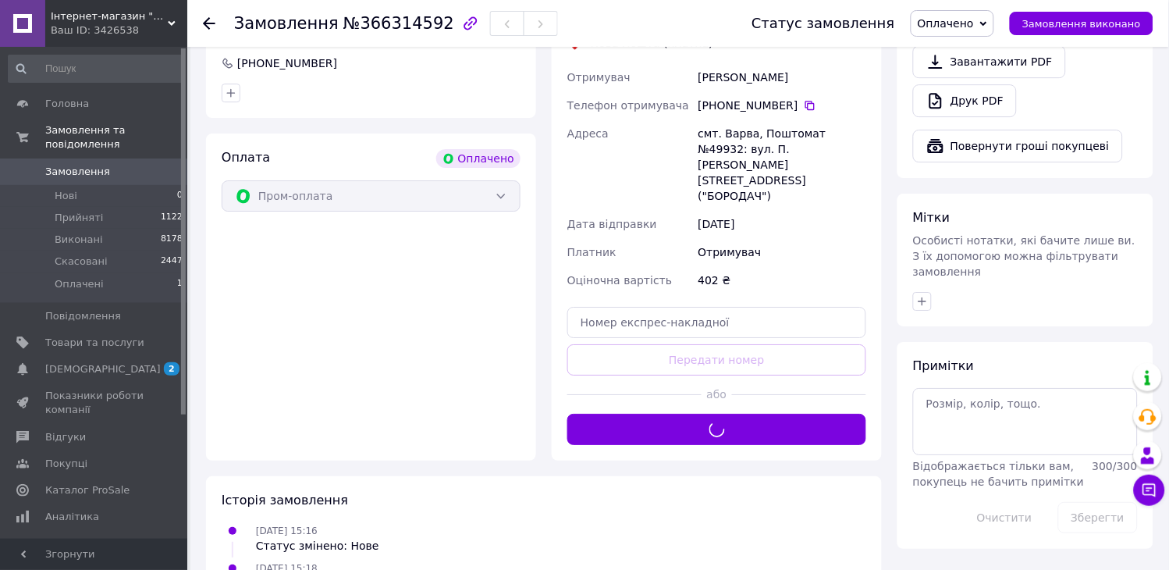
scroll to position [780, 0]
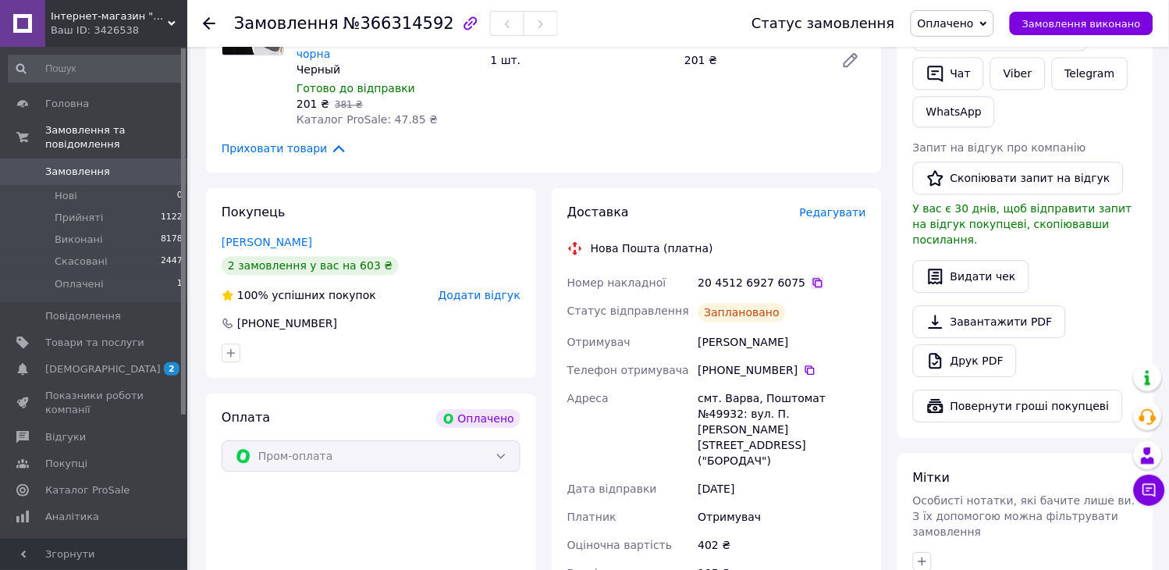
click at [811, 276] on icon at bounding box center [817, 282] width 12 height 12
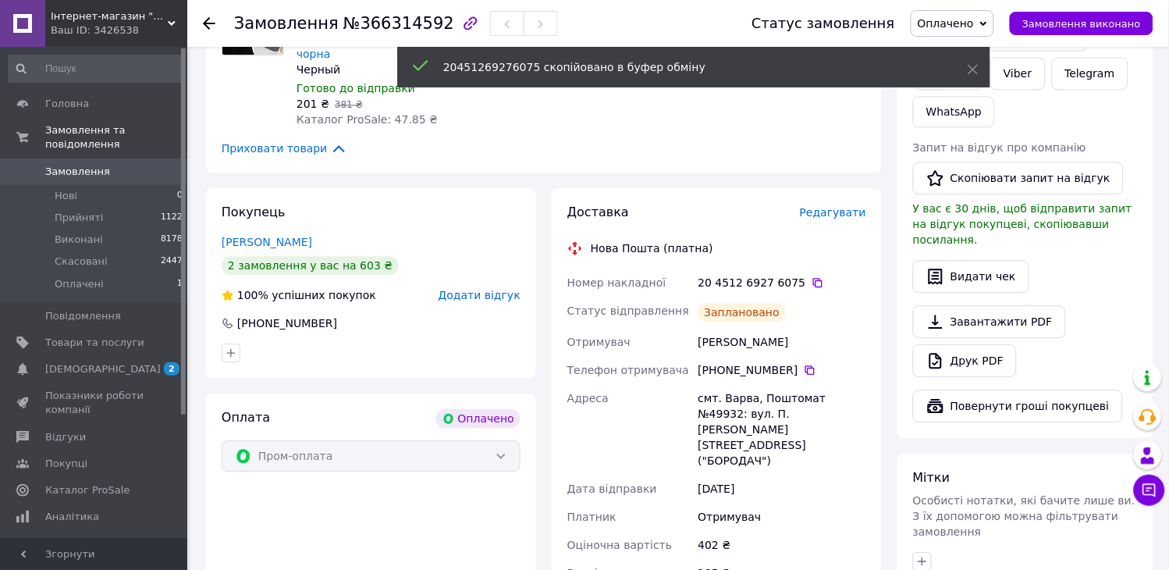
click at [979, 8] on div "Статус замовлення Оплачено Прийнято Виконано Скасовано Замовлення виконано" at bounding box center [936, 23] width 433 height 47
click at [989, 28] on span "Оплачено" at bounding box center [951, 23] width 83 height 27
click at [993, 45] on li "Прийнято" at bounding box center [952, 54] width 82 height 23
click at [1011, 78] on link "Viber" at bounding box center [1017, 73] width 55 height 33
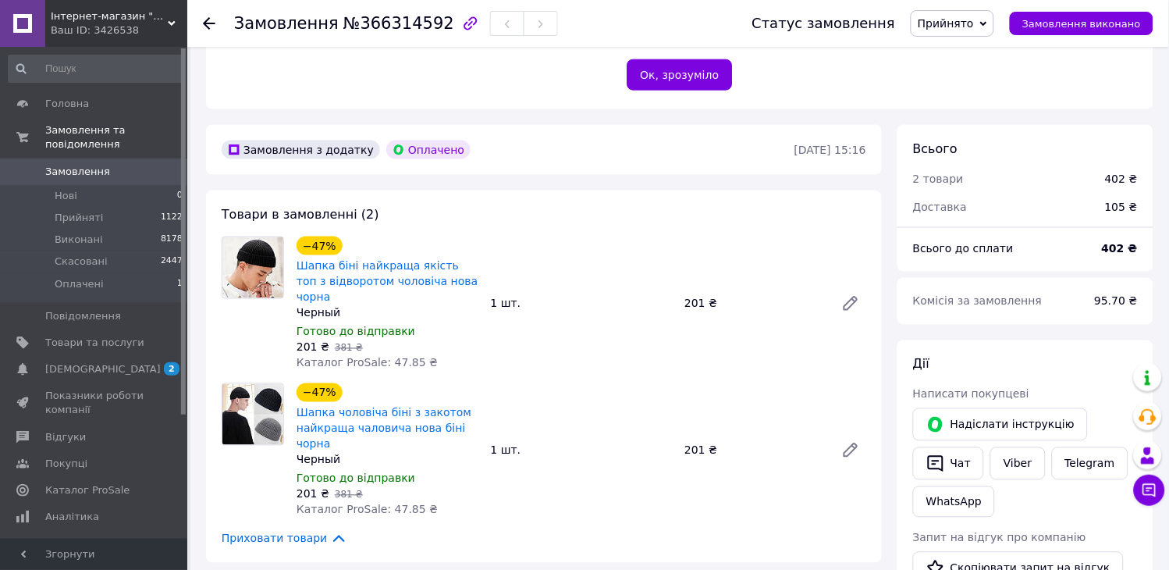
scroll to position [346, 0]
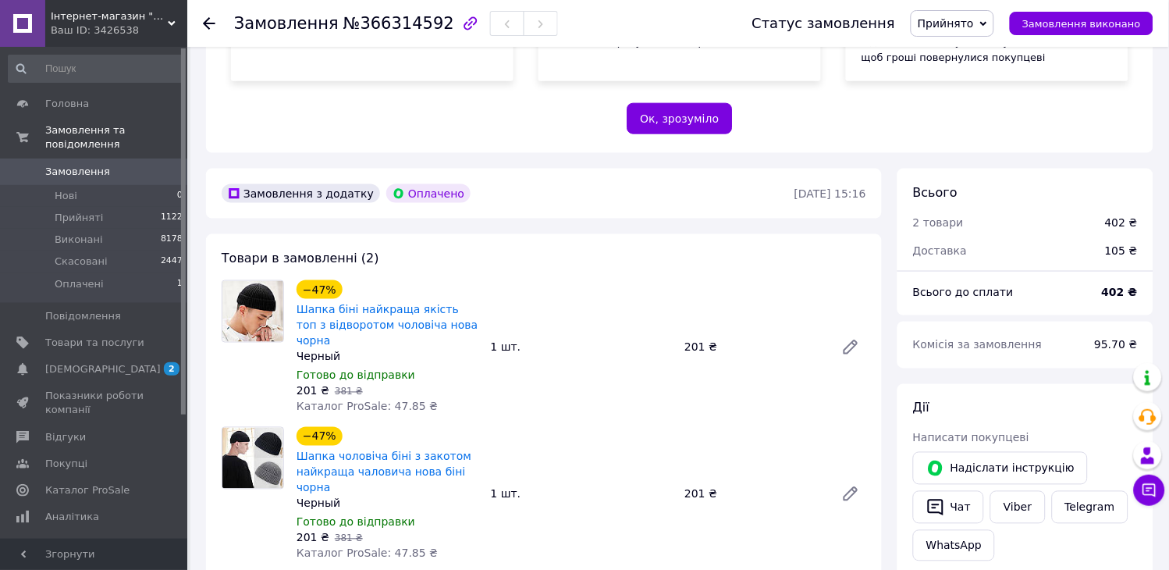
click at [105, 165] on span "Замовлення" at bounding box center [94, 172] width 99 height 14
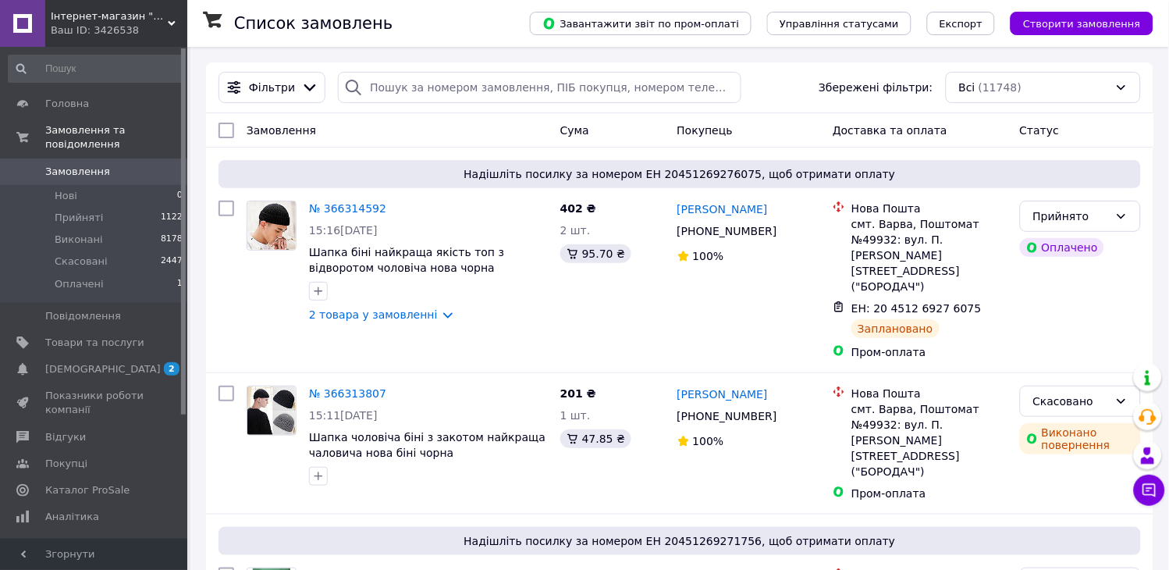
click at [87, 165] on span "Замовлення" at bounding box center [77, 172] width 65 height 14
